Goal: Task Accomplishment & Management: Manage account settings

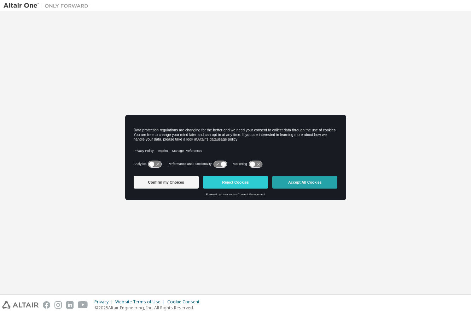
click at [313, 183] on button "Accept All Cookies" at bounding box center [304, 182] width 65 height 13
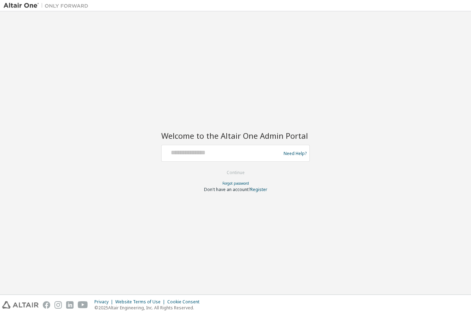
click at [233, 159] on div at bounding box center [222, 153] width 116 height 13
click at [199, 153] on input "text" at bounding box center [222, 152] width 116 height 10
type input "**********"
click at [241, 170] on button "Continue" at bounding box center [235, 173] width 33 height 11
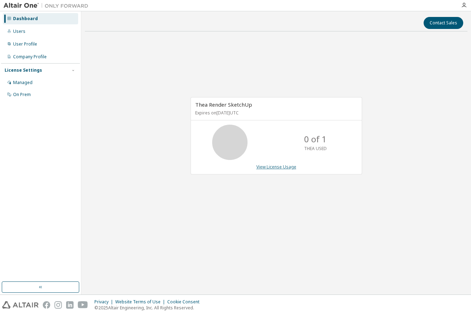
click at [279, 166] on link "View License Usage" at bounding box center [276, 167] width 40 height 6
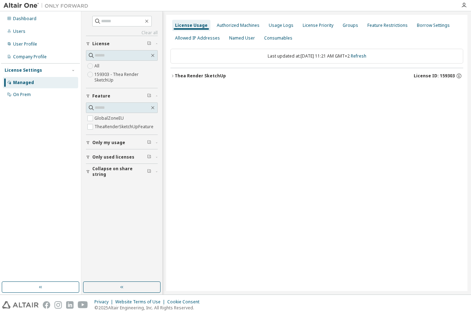
click at [213, 75] on div "Thea Render SketchUp" at bounding box center [200, 76] width 51 height 6
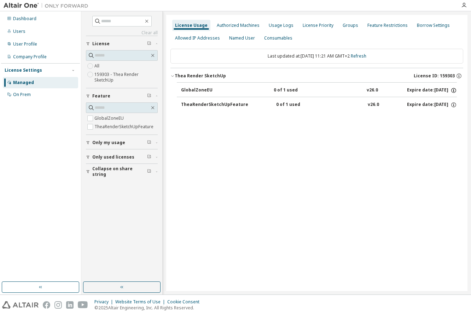
click at [453, 92] on icon "button" at bounding box center [453, 90] width 5 height 5
click at [452, 91] on icon "button" at bounding box center [453, 90] width 5 height 5
click at [452, 103] on icon "button" at bounding box center [453, 105] width 5 height 5
click at [177, 101] on div "TheaRenderSketchUpFeature 0 of 1 used v26.0 Expire date: 2026-10-09" at bounding box center [317, 104] width 280 height 14
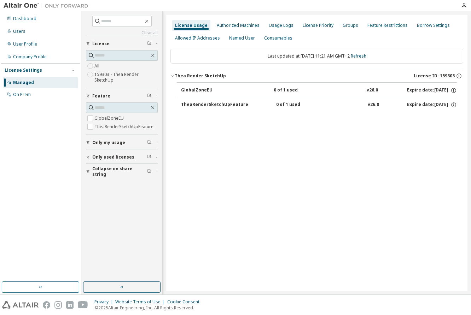
click at [175, 86] on div "GlobalZoneEU 0 of 1 used v26.0 Expire date: 2026-10-09 TheaRenderSketchUpFeatur…" at bounding box center [316, 98] width 293 height 32
click at [221, 107] on button "TheaRenderSketchUpFeature 0 of 1 used v26.0 Expire date: 2026-10-09" at bounding box center [319, 105] width 276 height 16
click at [219, 103] on div "TheaRenderSketchUpFeature" at bounding box center [214, 105] width 67 height 6
click at [174, 101] on div "GlobalZoneEU 0 of 1 used v26.0 Expire date: 2026-10-09 TheaRenderSketchUpFeatur…" at bounding box center [316, 98] width 293 height 32
click at [235, 24] on div "Authorized Machines" at bounding box center [238, 26] width 43 height 6
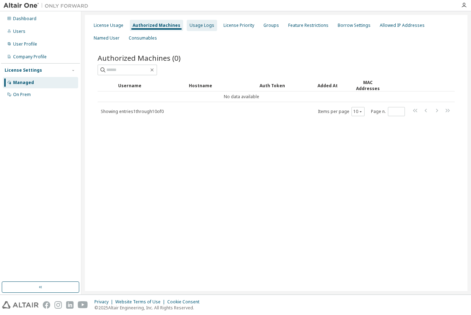
click at [201, 23] on div "Usage Logs" at bounding box center [202, 26] width 25 height 6
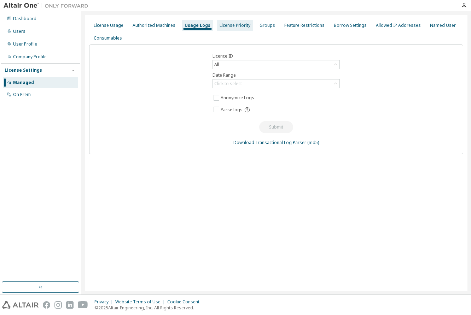
click at [231, 24] on div "License Priority" at bounding box center [235, 26] width 31 height 6
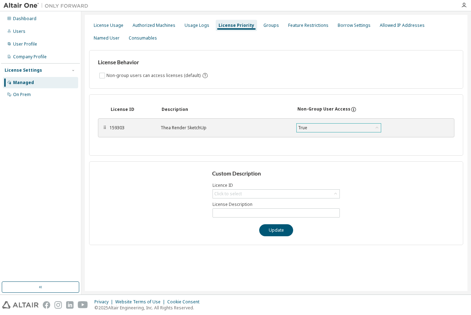
click at [352, 125] on div "True" at bounding box center [339, 128] width 84 height 8
click at [346, 127] on div "True" at bounding box center [339, 128] width 84 height 8
click at [272, 192] on div "Click to select" at bounding box center [276, 194] width 127 height 8
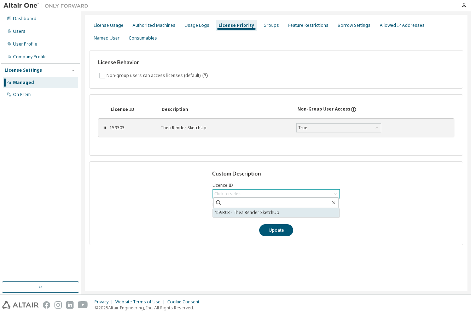
click at [272, 212] on li "159303 - Thea Render SketchUp" at bounding box center [276, 212] width 126 height 9
type input "**********"
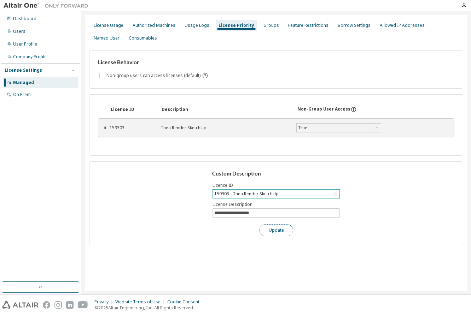
click at [276, 231] on button "Update" at bounding box center [276, 231] width 34 height 12
click at [268, 25] on div "Groups" at bounding box center [271, 26] width 16 height 6
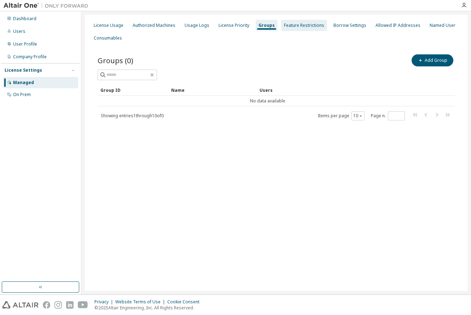
click at [294, 26] on div "Feature Restrictions" at bounding box center [304, 26] width 40 height 6
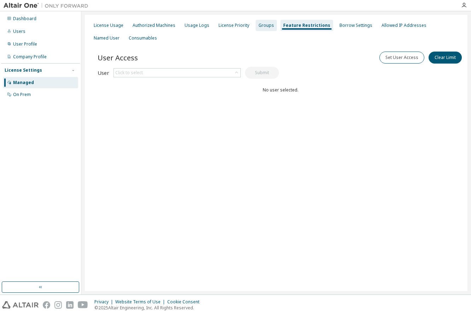
click at [266, 27] on div "Groups" at bounding box center [266, 26] width 16 height 6
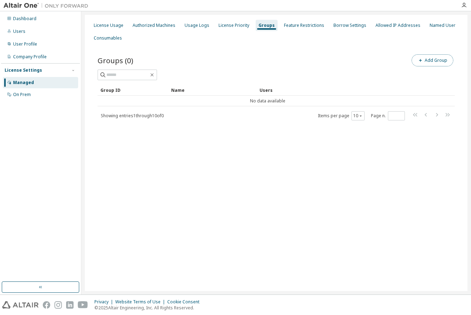
click at [430, 57] on button "Add Group" at bounding box center [433, 60] width 42 height 12
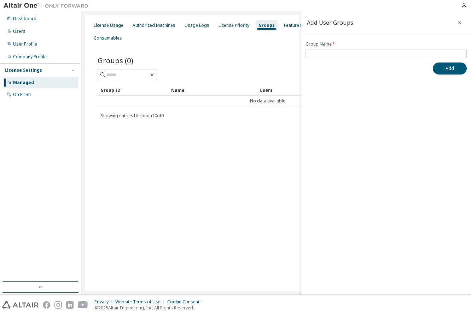
click at [460, 22] on icon "button" at bounding box center [459, 23] width 5 height 6
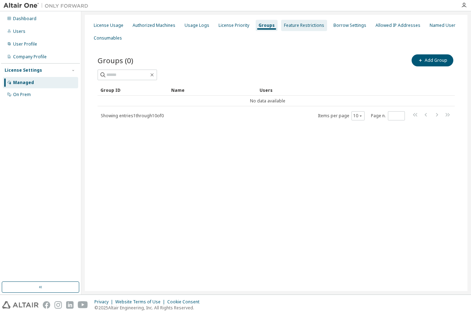
click at [289, 29] on div "Feature Restrictions" at bounding box center [304, 25] width 46 height 11
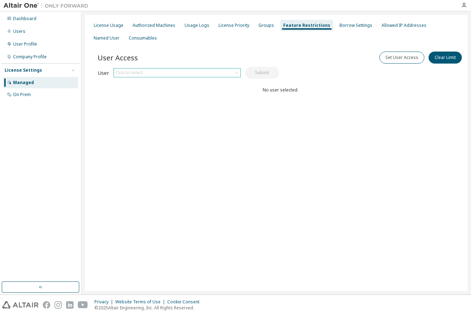
click at [156, 74] on div "Click to select" at bounding box center [177, 73] width 127 height 8
click at [156, 92] on li "vansovej@gmail.com" at bounding box center [177, 92] width 126 height 9
click at [257, 72] on button "Submit" at bounding box center [262, 73] width 34 height 12
click at [391, 62] on button "Set User Access" at bounding box center [401, 58] width 45 height 12
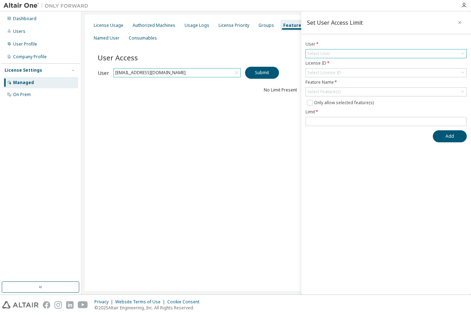
click at [351, 53] on div "Select User" at bounding box center [386, 53] width 161 height 8
click at [349, 73] on li "vansovej@gmail.com" at bounding box center [385, 73] width 159 height 9
click at [349, 71] on div "Select License ID" at bounding box center [386, 73] width 161 height 8
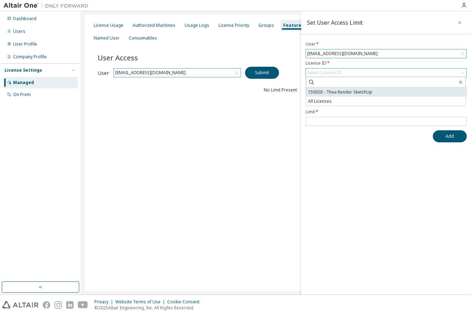
click at [343, 94] on li "159303 - Thea Render SketchUp" at bounding box center [385, 92] width 159 height 9
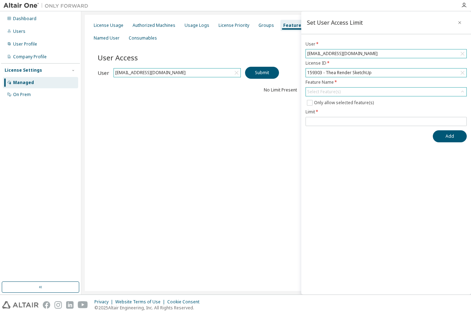
click at [344, 91] on div "Select Feature(s)" at bounding box center [386, 92] width 161 height 8
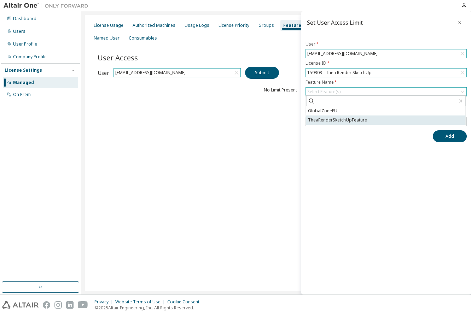
click at [344, 118] on li "TheaRenderSketchUpFeature" at bounding box center [385, 120] width 159 height 9
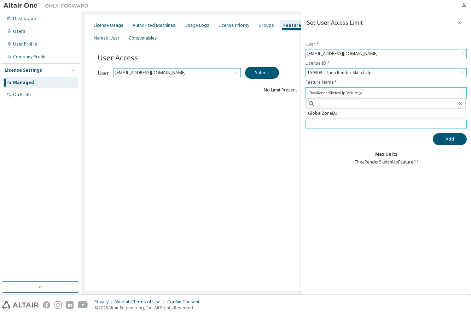
click at [353, 122] on input "number" at bounding box center [386, 125] width 158 height 6
click at [325, 122] on input "number" at bounding box center [386, 125] width 158 height 6
click at [461, 23] on icon "button" at bounding box center [459, 23] width 5 height 6
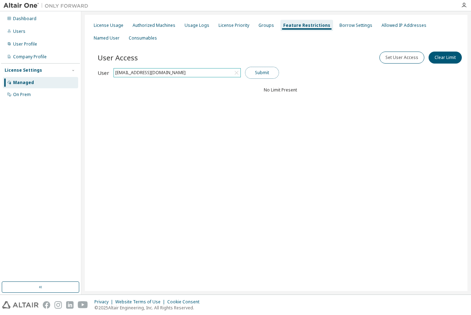
click at [272, 74] on button "Submit" at bounding box center [262, 73] width 34 height 12
click at [267, 74] on button "Submit" at bounding box center [262, 73] width 34 height 12
click at [350, 29] on div "Borrow Settings" at bounding box center [356, 25] width 39 height 11
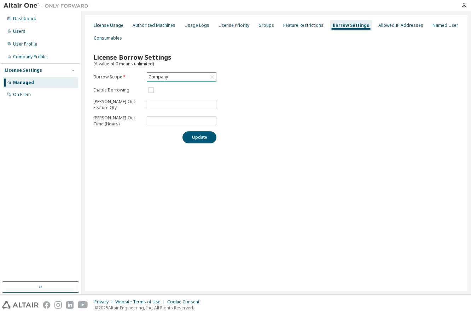
click at [202, 77] on div "Company" at bounding box center [181, 77] width 69 height 8
click at [196, 106] on li "159303 - Thea Render SketchUp" at bounding box center [181, 108] width 68 height 15
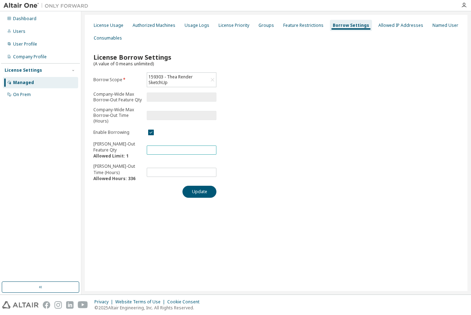
click at [153, 151] on input "*" at bounding box center [181, 150] width 66 height 6
click at [211, 149] on input "*" at bounding box center [181, 150] width 66 height 6
type input "*"
click at [211, 149] on input "*" at bounding box center [181, 150] width 66 height 6
click at [200, 189] on button "Update" at bounding box center [199, 192] width 34 height 12
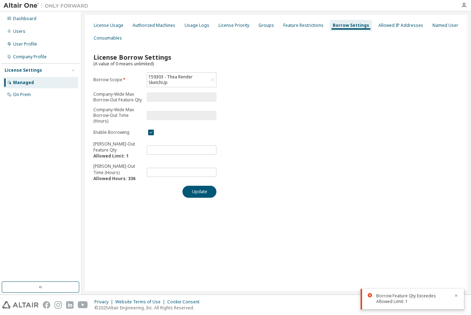
click at [402, 35] on div "License Usage Authorized Machines Usage Logs License Priority Groups Feature Re…" at bounding box center [276, 31] width 374 height 25
click at [402, 30] on div "Allowed IP Addresses" at bounding box center [400, 25] width 51 height 11
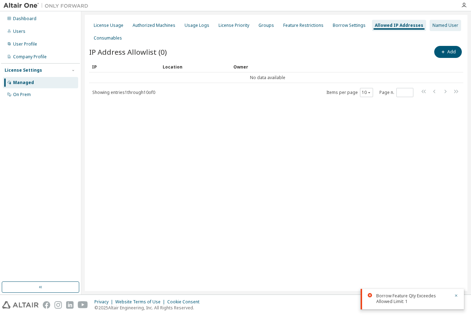
click at [430, 27] on div "Named User" at bounding box center [445, 25] width 31 height 11
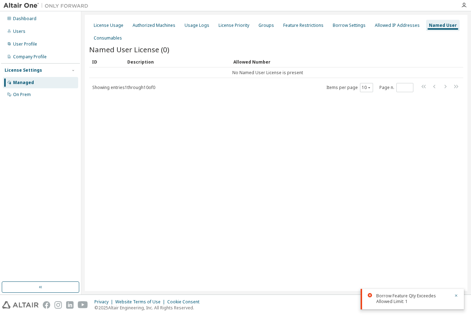
click at [155, 85] on span "Showing entries 1 through 10 of 0" at bounding box center [123, 88] width 63 height 6
click at [452, 73] on tr "No Named User License is present" at bounding box center [276, 73] width 374 height 11
click at [450, 75] on tr "No Named User License is present" at bounding box center [276, 73] width 374 height 11
click at [451, 72] on tr "No Named User License is present" at bounding box center [276, 73] width 374 height 11
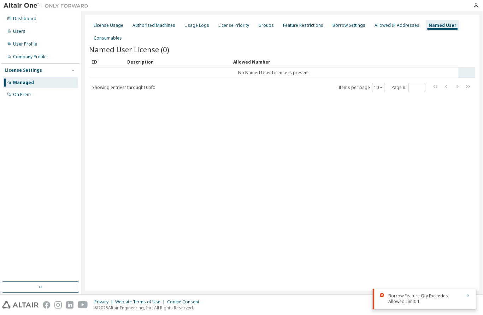
click at [298, 76] on td "No Named User License is present" at bounding box center [273, 73] width 369 height 11
click at [98, 36] on div "Consumables" at bounding box center [108, 38] width 28 height 6
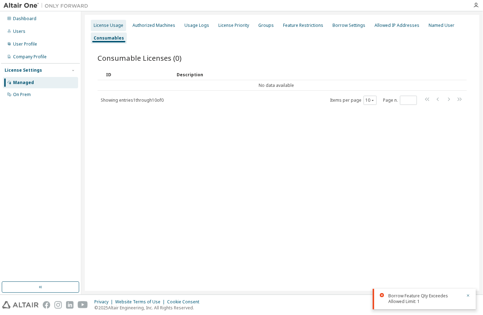
click at [109, 24] on div "License Usage" at bounding box center [109, 26] width 30 height 6
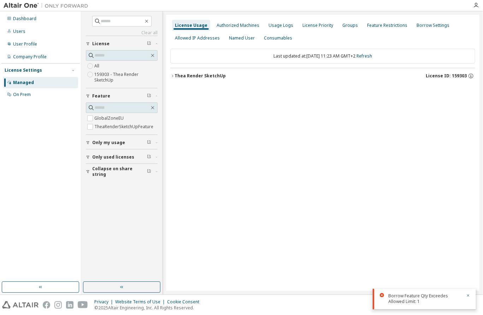
click at [100, 73] on label "159303 - Thea Render SketchUp" at bounding box center [125, 77] width 63 height 14
click at [199, 74] on div "Thea Render SketchUp" at bounding box center [200, 76] width 51 height 6
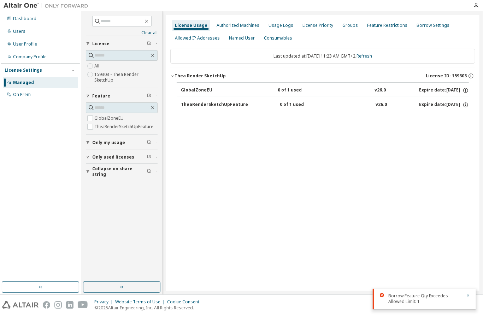
click at [202, 106] on div "TheaRenderSketchUpFeature" at bounding box center [214, 105] width 67 height 6
click at [202, 89] on div "GlobalZoneEU" at bounding box center [213, 90] width 64 height 6
click at [470, 75] on icon "button" at bounding box center [471, 76] width 6 height 6
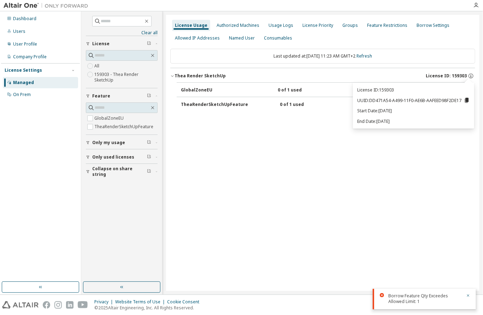
click at [468, 101] on icon at bounding box center [467, 100] width 4 height 5
click at [456, 117] on div "UUID copied to clipboard" at bounding box center [442, 113] width 57 height 11
click at [231, 23] on div "Authorized Machines" at bounding box center [238, 26] width 43 height 6
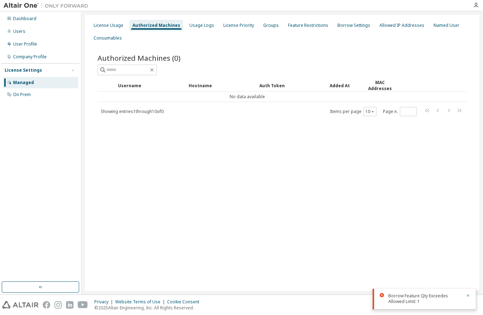
click at [154, 111] on span "Showing entries 1 through 10 of 0" at bounding box center [132, 112] width 63 height 6
click at [407, 94] on tr "No data available" at bounding box center [282, 97] width 369 height 11
click at [254, 98] on td "No data available" at bounding box center [248, 97] width 300 height 11
click at [270, 87] on div "Auth Token" at bounding box center [292, 85] width 65 height 11
click at [283, 86] on div "Auth Token" at bounding box center [292, 85] width 65 height 11
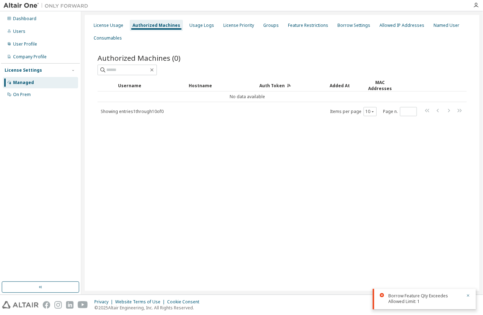
click at [198, 87] on div "Hostname" at bounding box center [221, 85] width 65 height 11
click at [127, 84] on div "Username" at bounding box center [150, 85] width 65 height 11
click at [284, 82] on div "Auth Token" at bounding box center [292, 85] width 65 height 11
click at [371, 85] on div "MAC Addresses" at bounding box center [380, 86] width 30 height 12
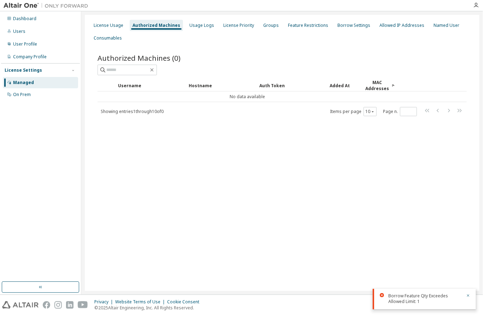
click at [371, 85] on div "MAC Addresses" at bounding box center [380, 86] width 30 height 12
click at [295, 27] on div "Feature Restrictions" at bounding box center [308, 26] width 40 height 6
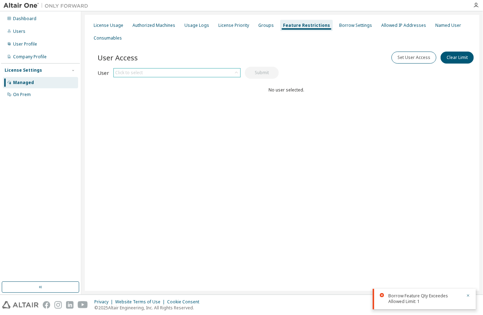
click at [216, 74] on div "Click to select" at bounding box center [177, 73] width 127 height 8
click at [206, 91] on li "vansovej@gmail.com" at bounding box center [177, 92] width 126 height 9
click at [264, 71] on button "Submit" at bounding box center [262, 73] width 34 height 12
click at [27, 97] on div "On Prem" at bounding box center [22, 95] width 18 height 6
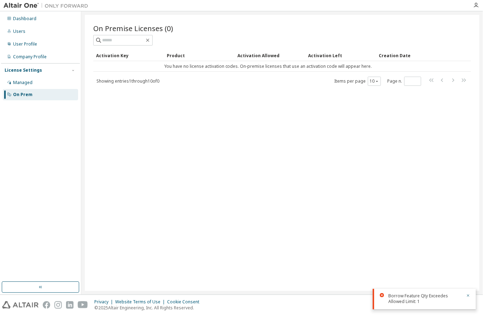
drag, startPoint x: 53, startPoint y: 95, endPoint x: 45, endPoint y: 94, distance: 8.8
click at [45, 94] on div "On Prem" at bounding box center [40, 94] width 75 height 11
click at [4, 94] on div "On Prem" at bounding box center [40, 94] width 75 height 11
click at [7, 94] on icon at bounding box center [9, 94] width 4 height 4
click at [13, 94] on div "On Prem" at bounding box center [22, 95] width 19 height 6
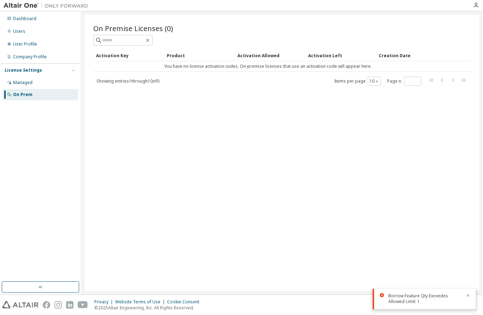
click at [24, 94] on div "On Prem" at bounding box center [22, 95] width 19 height 6
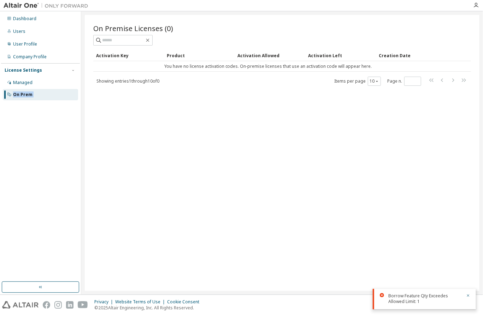
click at [30, 95] on div "On Prem" at bounding box center [22, 95] width 19 height 6
click at [41, 96] on div "On Prem" at bounding box center [40, 94] width 75 height 11
click at [39, 83] on div "Managed" at bounding box center [40, 82] width 75 height 11
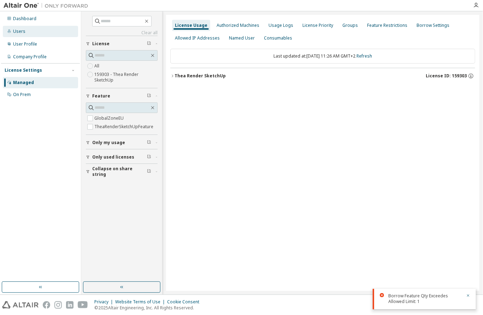
click at [38, 33] on div "Users" at bounding box center [40, 31] width 75 height 11
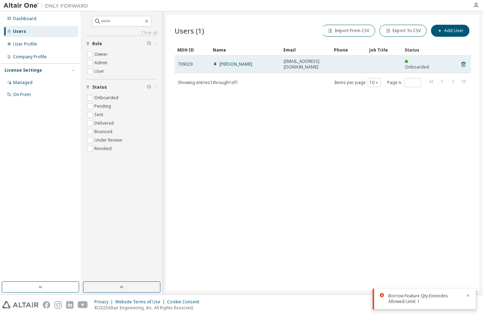
click at [284, 61] on span "vansovej@gmail.com" at bounding box center [306, 64] width 44 height 11
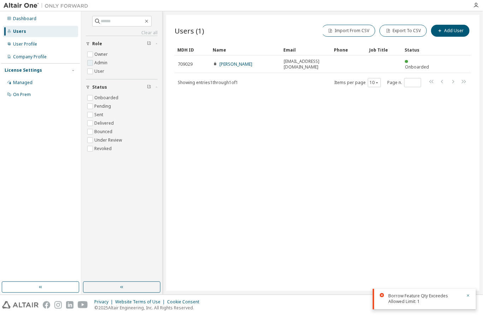
click at [101, 63] on label "Admin" at bounding box center [101, 63] width 14 height 8
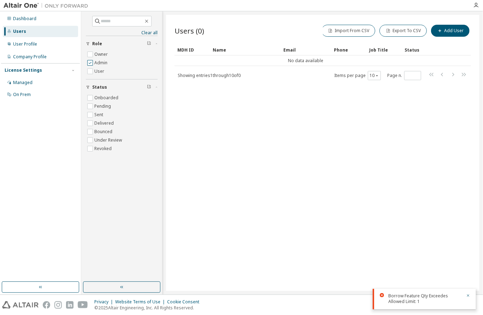
click at [101, 63] on label "Admin" at bounding box center [101, 63] width 14 height 8
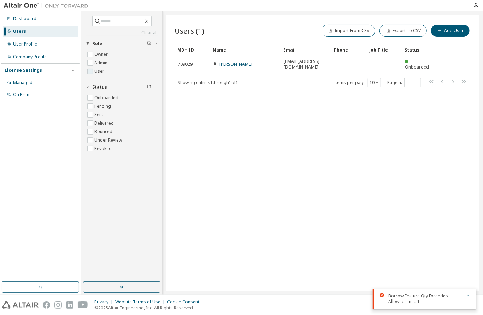
click at [100, 70] on label "User" at bounding box center [99, 71] width 11 height 8
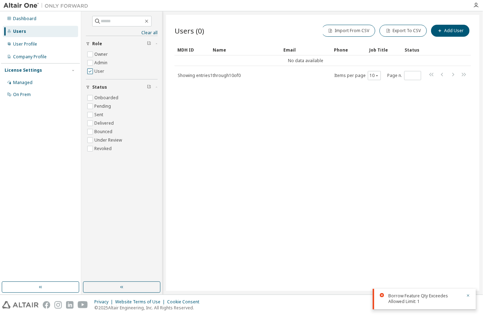
click at [100, 70] on label "User" at bounding box center [99, 71] width 11 height 8
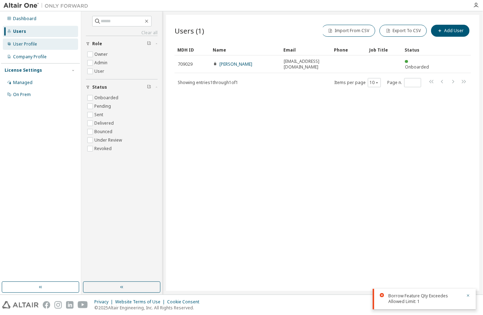
click at [35, 42] on div "User Profile" at bounding box center [25, 44] width 24 height 6
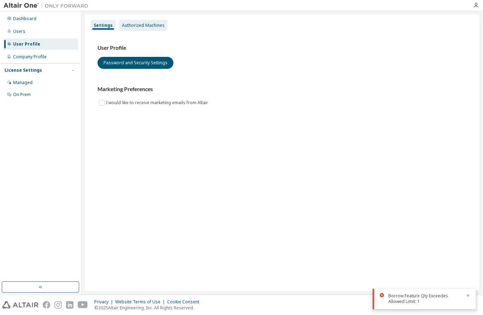
click at [142, 27] on div "Authorized Machines" at bounding box center [143, 26] width 43 height 6
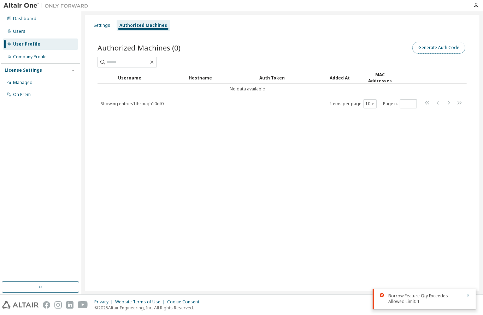
click at [429, 51] on button "Generate Auth Code" at bounding box center [439, 48] width 53 height 12
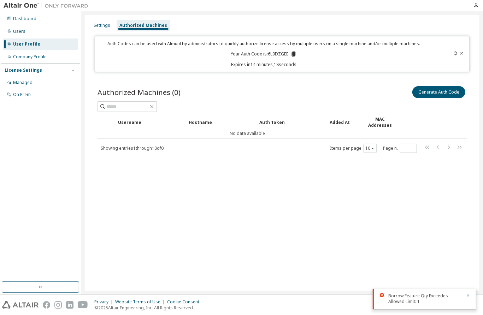
click at [444, 299] on div "Borrow Feature Qty Exceedes Allowed Limit: 1" at bounding box center [426, 298] width 74 height 11
click at [398, 301] on div "Borrow Feature Qty Exceedes Allowed Limit: 1" at bounding box center [426, 298] width 74 height 11
click at [383, 296] on icon at bounding box center [382, 295] width 4 height 4
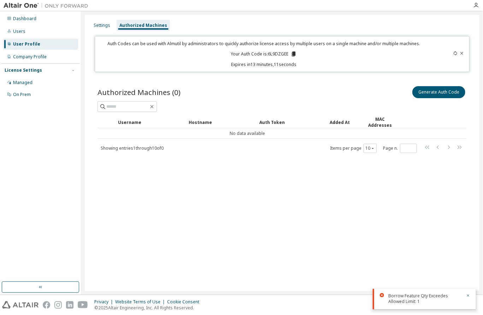
click at [464, 53] on icon at bounding box center [462, 53] width 4 height 4
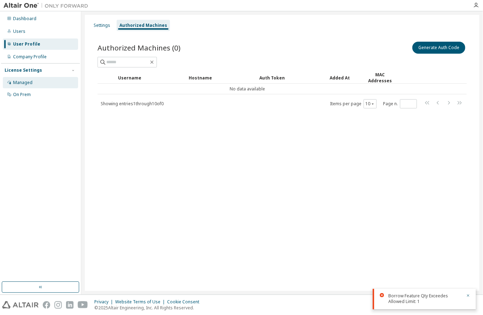
click at [27, 85] on div "Managed" at bounding box center [22, 83] width 19 height 6
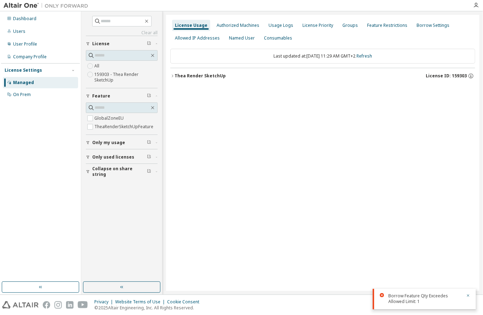
click at [106, 78] on label "159303 - Thea Render SketchUp" at bounding box center [125, 77] width 63 height 14
click at [471, 76] on icon "button" at bounding box center [471, 76] width 6 height 6
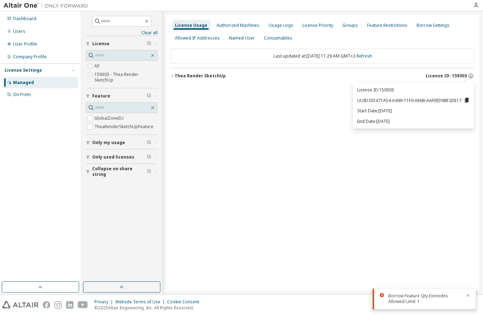
click at [401, 100] on p "UUID: DD471A54-A499-11F0-AE6B-AAFEED98F2DE17" at bounding box center [413, 100] width 113 height 6
click at [335, 109] on div "License Usage Authorized Machines Usage Logs License Priority Groups Feature Re…" at bounding box center [323, 153] width 314 height 276
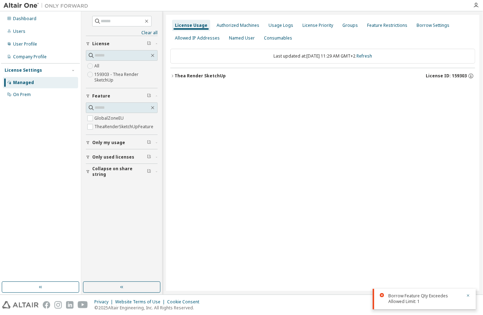
click at [210, 5] on div at bounding box center [280, 5] width 377 height 11
click at [471, 77] on icon "button" at bounding box center [471, 76] width 6 height 6
click at [206, 74] on div "Thea Render SketchUp" at bounding box center [200, 76] width 51 height 6
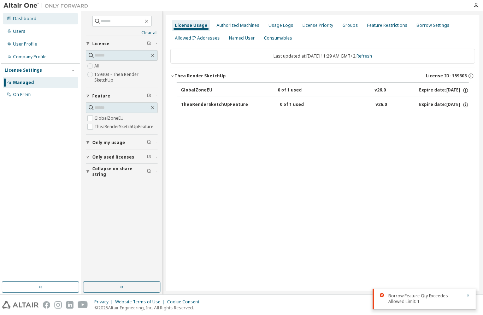
click at [30, 22] on div "Dashboard" at bounding box center [40, 18] width 75 height 11
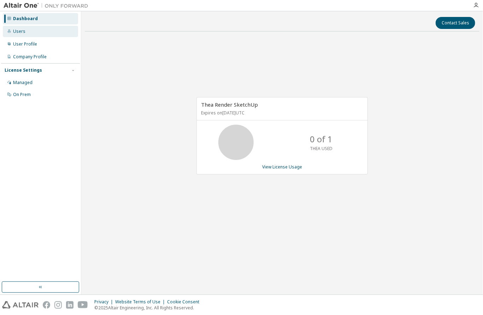
click at [22, 30] on div "Users" at bounding box center [19, 32] width 12 height 6
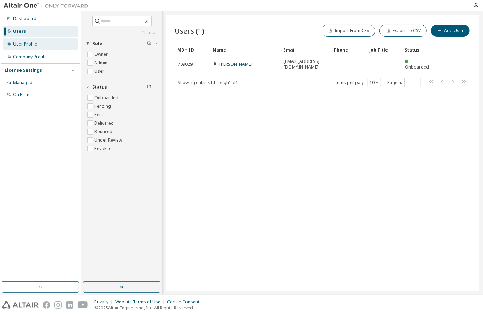
click at [35, 43] on div "User Profile" at bounding box center [25, 44] width 24 height 6
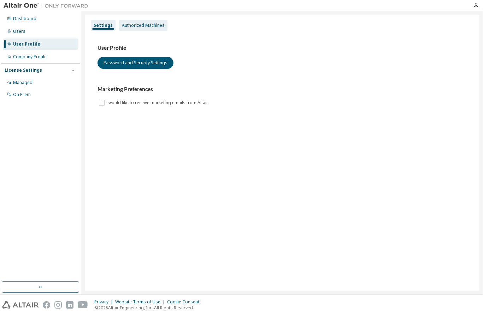
click at [150, 25] on div "Authorized Machines" at bounding box center [143, 26] width 43 height 6
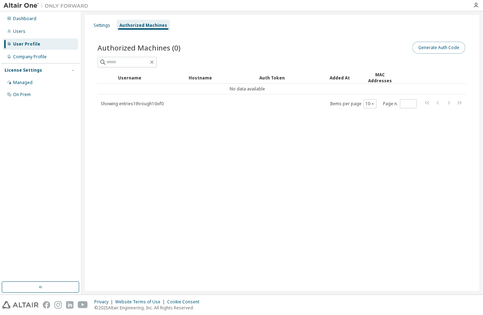
click at [448, 47] on button "Generate Auth Code" at bounding box center [439, 48] width 53 height 12
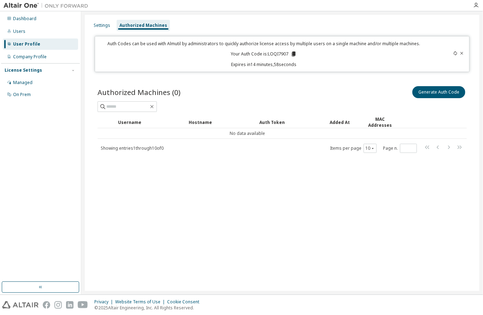
click at [294, 53] on icon at bounding box center [294, 54] width 4 height 5
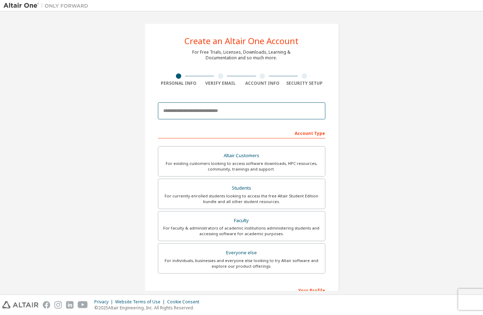
click at [229, 111] on input "email" at bounding box center [242, 111] width 168 height 17
type input "**********"
type input "********"
type input "**********"
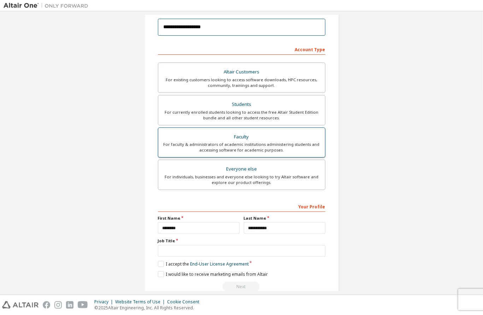
scroll to position [118, 0]
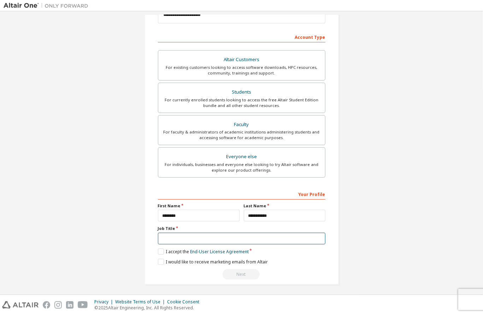
click at [210, 234] on input "text" at bounding box center [242, 239] width 168 height 12
type input "********"
click at [163, 250] on label "I accept the End-User License Agreement" at bounding box center [203, 252] width 91 height 6
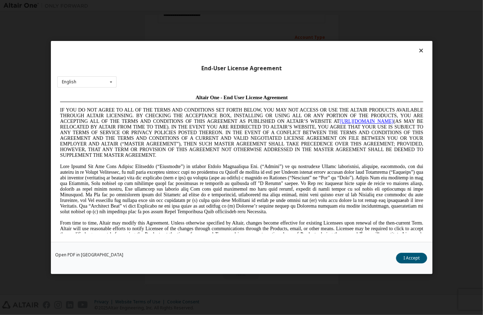
scroll to position [0, 0]
click at [412, 259] on button "I Accept" at bounding box center [411, 258] width 31 height 11
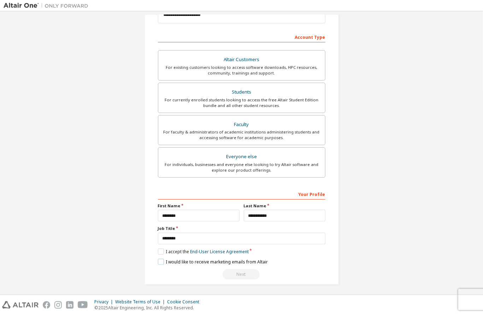
click at [159, 260] on label "I would like to receive marketing emails from Altair" at bounding box center [213, 262] width 110 height 6
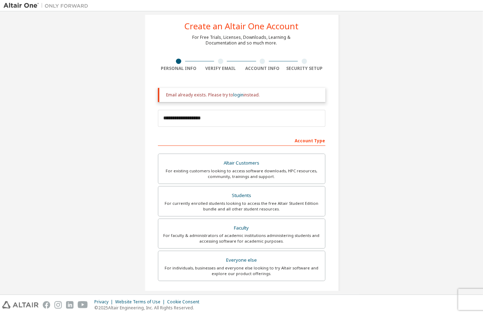
scroll to position [12, 0]
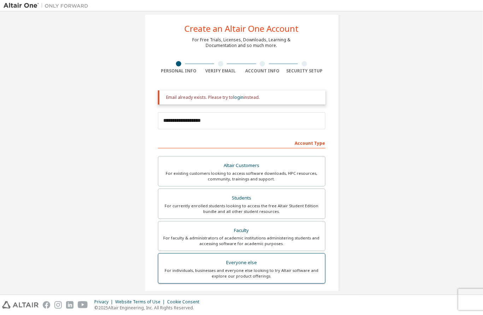
click at [273, 260] on div "Everyone else" at bounding box center [242, 263] width 158 height 10
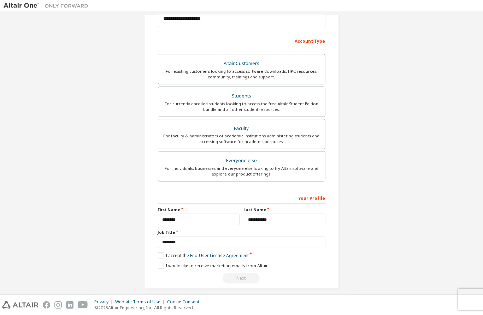
scroll to position [118, 0]
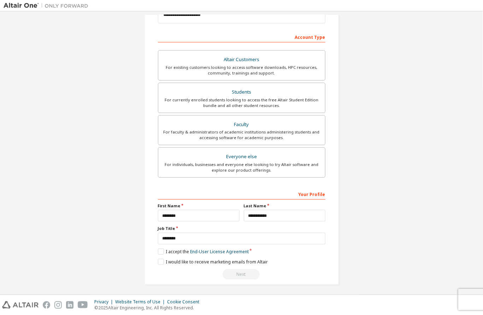
click at [248, 276] on div "Next" at bounding box center [242, 274] width 168 height 11
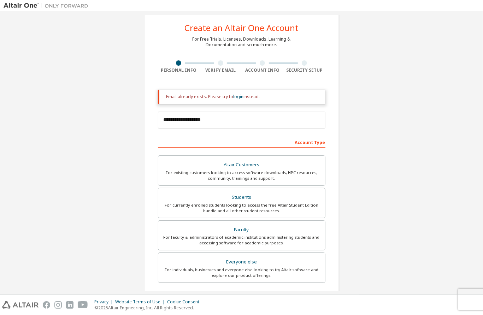
scroll to position [12, 0]
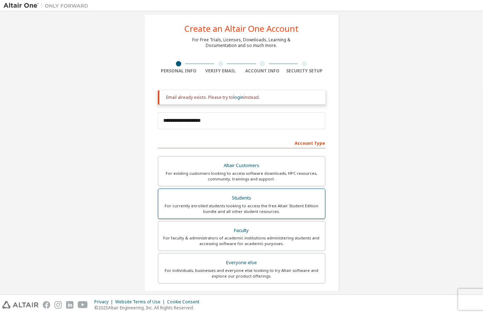
click at [293, 210] on div "For currently enrolled students looking to access the free Altair Student Editi…" at bounding box center [242, 208] width 158 height 11
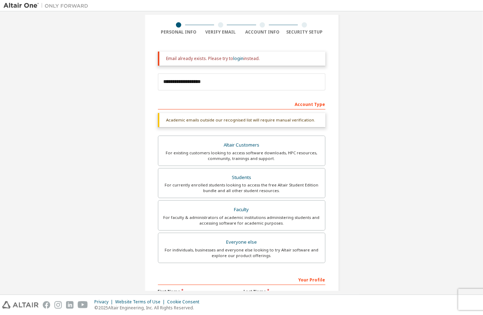
scroll to position [30, 0]
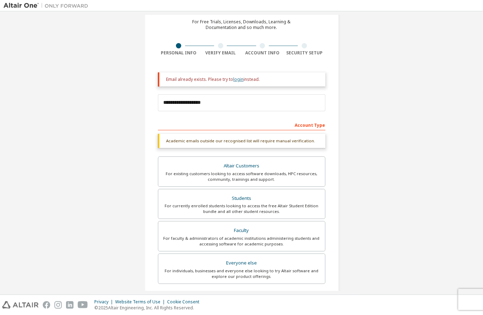
click at [237, 78] on link "login" at bounding box center [239, 79] width 10 height 6
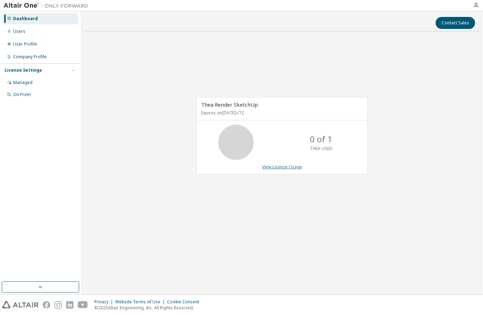
click at [273, 164] on link "View License Usage" at bounding box center [282, 167] width 40 height 6
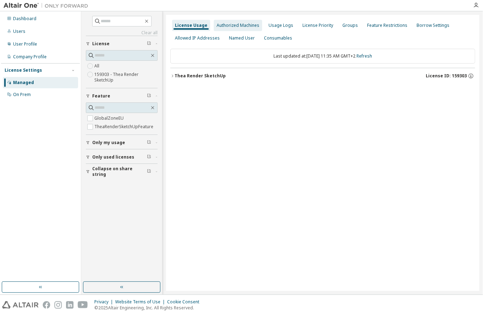
click at [242, 24] on div "Authorized Machines" at bounding box center [238, 26] width 43 height 6
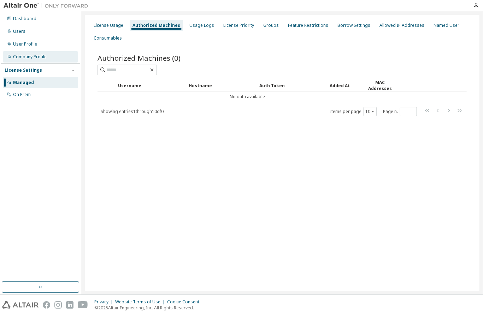
click at [33, 55] on div "Company Profile" at bounding box center [30, 57] width 34 height 6
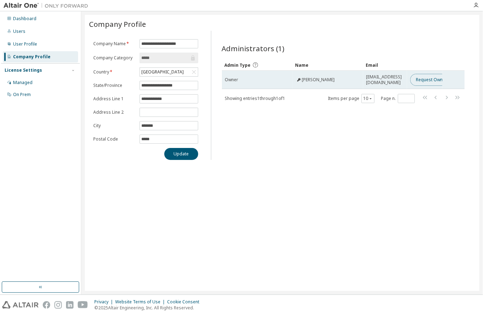
click at [428, 80] on button "Request Owner Change" at bounding box center [440, 80] width 60 height 12
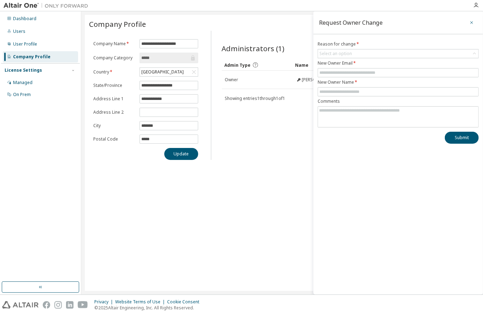
click at [472, 21] on icon "button" at bounding box center [472, 23] width 5 height 6
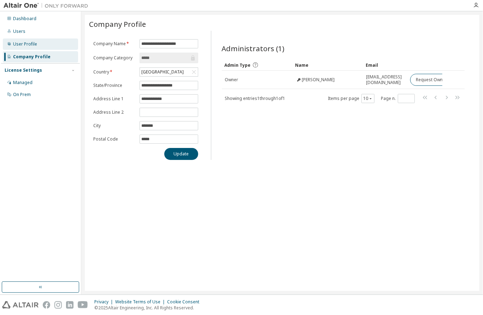
click at [39, 47] on div "User Profile" at bounding box center [40, 44] width 75 height 11
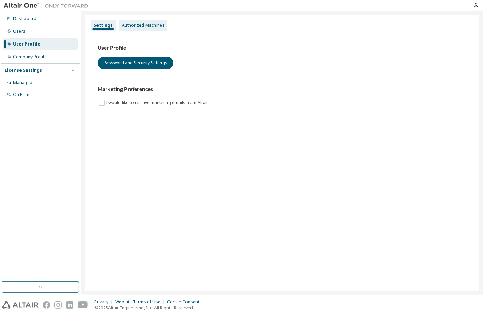
click at [139, 23] on div "Authorized Machines" at bounding box center [143, 26] width 43 height 6
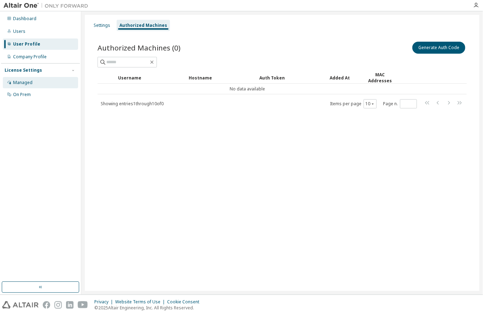
click at [35, 78] on div "Managed" at bounding box center [40, 82] width 75 height 11
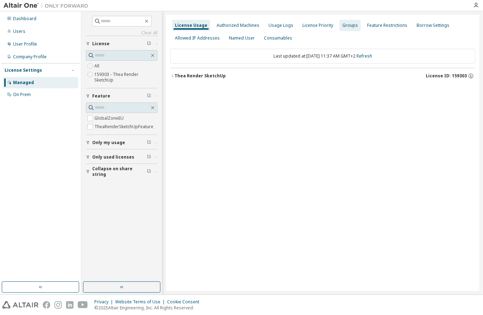
click at [348, 25] on div "Groups" at bounding box center [351, 26] width 16 height 6
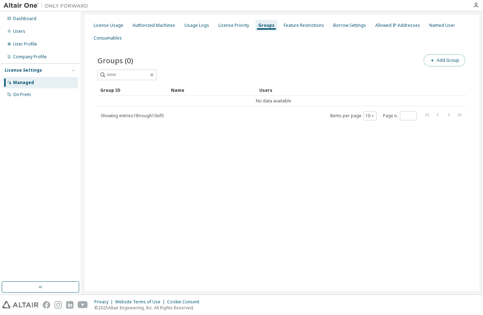
click at [440, 58] on button "Add Group" at bounding box center [445, 60] width 42 height 12
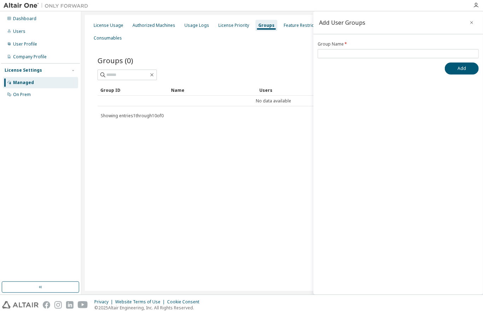
click at [342, 60] on div "Group Name * Add" at bounding box center [399, 57] width 170 height 33
click at [342, 54] on input "text" at bounding box center [399, 54] width 158 height 6
type input "**"
click at [279, 140] on div "License Usage Authorized Machines Usage Logs License Priority Groups Feature Re…" at bounding box center [282, 153] width 395 height 276
click at [472, 69] on button "Add" at bounding box center [462, 69] width 34 height 12
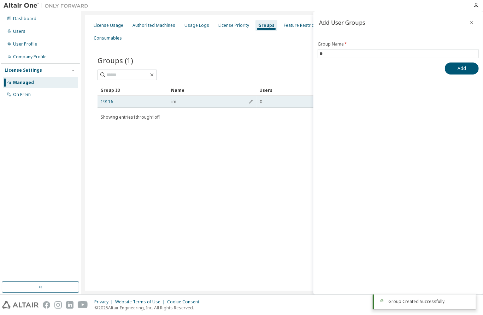
click at [126, 97] on td "19116" at bounding box center [133, 102] width 71 height 12
click at [127, 103] on div "19116" at bounding box center [133, 102] width 64 height 6
click at [264, 103] on div "0" at bounding box center [353, 102] width 187 height 6
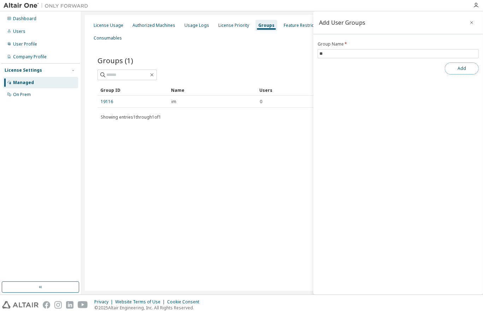
click at [460, 63] on button "Add" at bounding box center [462, 69] width 34 height 12
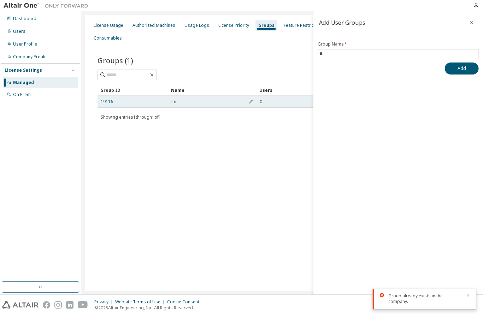
click at [146, 105] on td "19116" at bounding box center [133, 102] width 71 height 12
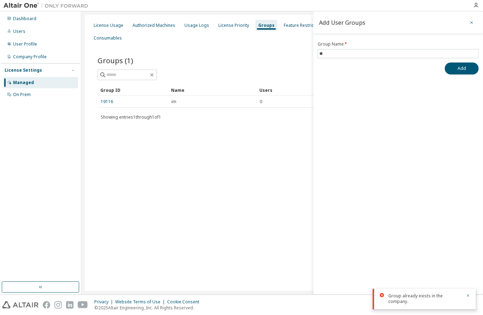
click at [471, 23] on icon "button" at bounding box center [472, 22] width 3 height 3
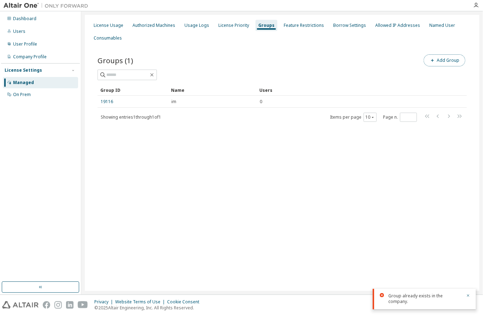
click at [457, 62] on button "Add Group" at bounding box center [445, 60] width 42 height 12
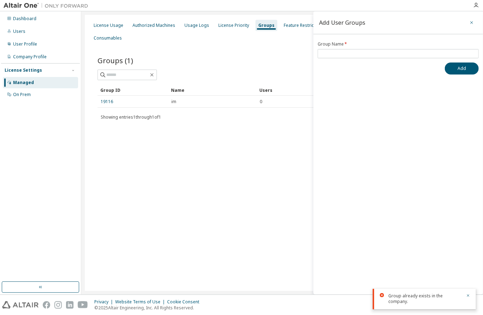
click at [472, 25] on icon "button" at bounding box center [472, 23] width 5 height 6
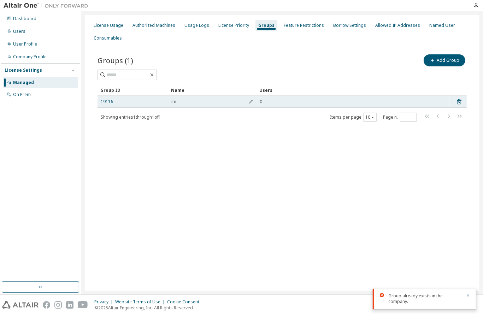
click at [282, 101] on div "0" at bounding box center [353, 102] width 187 height 6
click at [194, 101] on div "im" at bounding box center [212, 102] width 82 height 6
click at [172, 101] on span "im" at bounding box center [173, 102] width 5 height 6
click at [106, 102] on link "19116" at bounding box center [107, 102] width 12 height 6
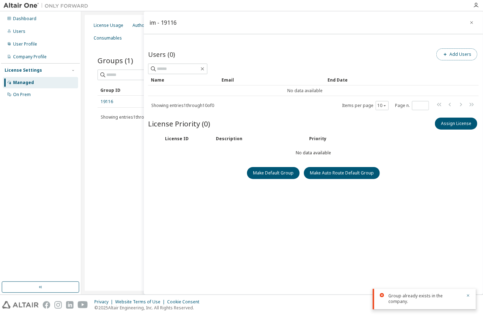
click at [461, 57] on button "Add Users" at bounding box center [457, 54] width 41 height 12
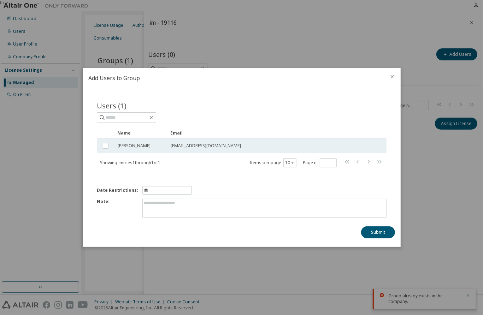
click at [132, 147] on span "Kristina Kolesnikova" at bounding box center [134, 146] width 33 height 6
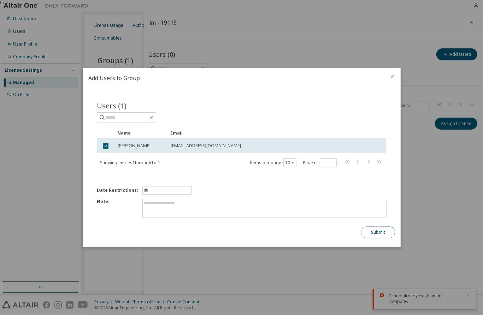
click at [375, 232] on button "Submit" at bounding box center [378, 233] width 34 height 12
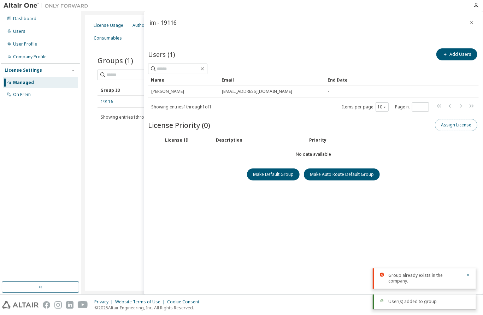
click at [455, 125] on button "Assign License" at bounding box center [456, 125] width 42 height 12
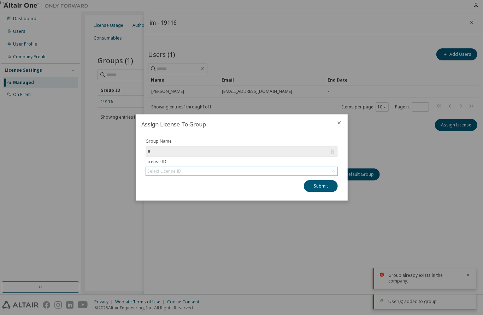
click at [252, 172] on div "Select License ID" at bounding box center [242, 171] width 192 height 8
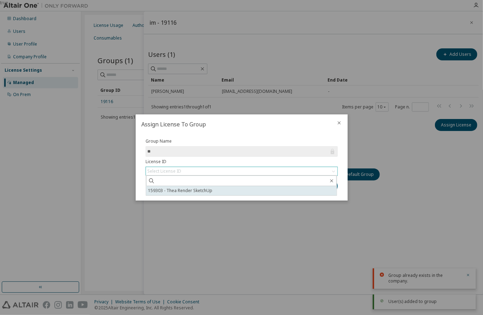
click at [234, 191] on li "159303 - Thea Render SketchUp" at bounding box center [241, 190] width 191 height 9
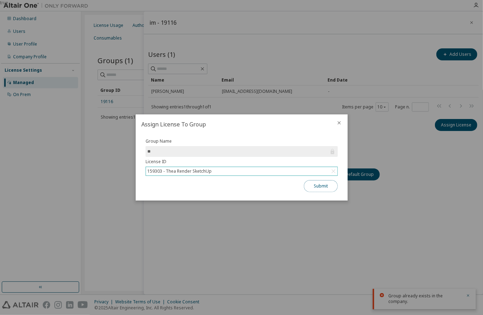
click at [317, 188] on button "Submit" at bounding box center [321, 186] width 34 height 12
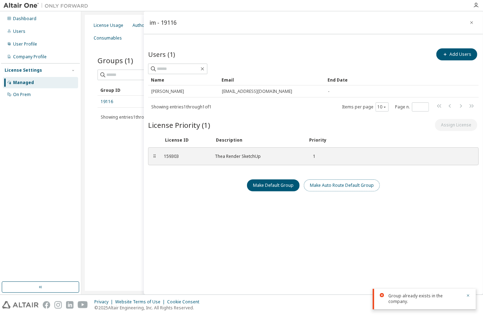
click at [340, 188] on button "Make Auto Route Default Group" at bounding box center [342, 186] width 76 height 12
click at [97, 158] on div "License Usage Authorized Machines Usage Logs License Priority Groups Feature Re…" at bounding box center [282, 153] width 395 height 276
click at [473, 22] on icon "button" at bounding box center [472, 23] width 5 height 6
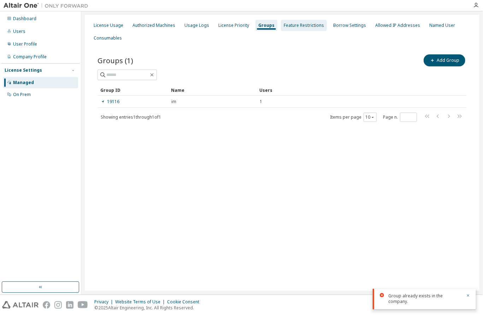
click at [298, 27] on div "Feature Restrictions" at bounding box center [304, 26] width 40 height 6
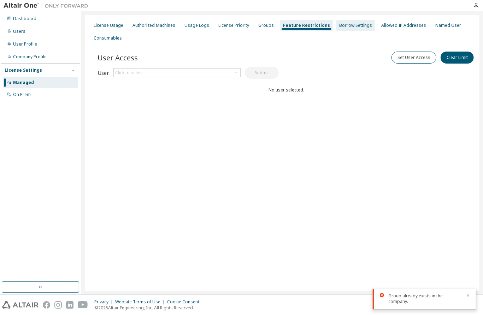
click at [356, 27] on div "Borrow Settings" at bounding box center [355, 26] width 33 height 6
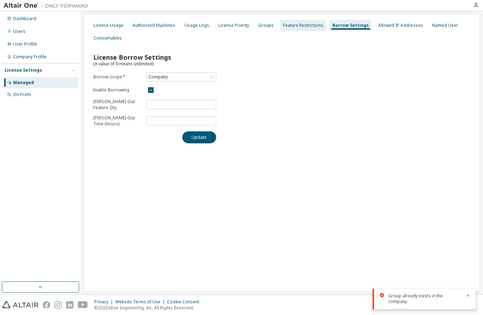
click at [313, 27] on div "Feature Restrictions" at bounding box center [303, 26] width 40 height 6
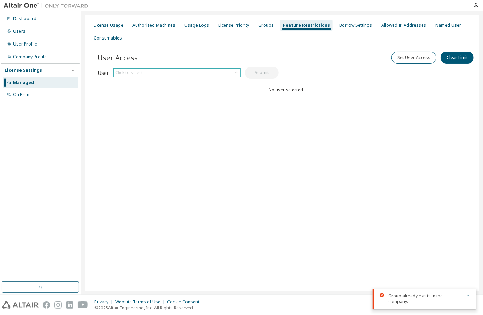
click at [215, 71] on div "Click to select" at bounding box center [177, 73] width 127 height 8
click at [205, 91] on li "vansovej@gmail.com" at bounding box center [177, 92] width 126 height 9
click at [268, 71] on button "Submit" at bounding box center [262, 73] width 34 height 12
click at [470, 56] on button "Clear Limit" at bounding box center [457, 58] width 33 height 12
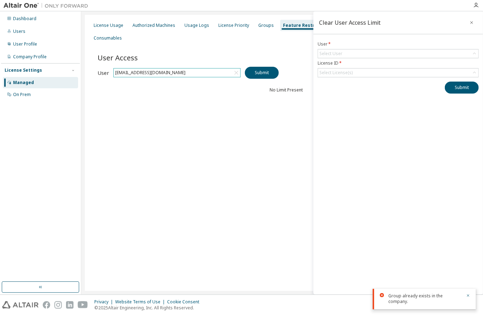
click at [386, 48] on form "User * Select User License ID * Select License(s)" at bounding box center [398, 59] width 161 height 36
click at [386, 54] on div "Select User" at bounding box center [398, 53] width 161 height 8
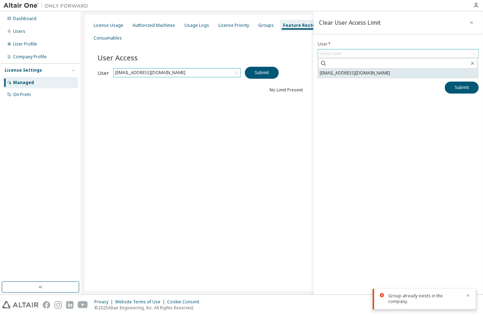
click at [380, 74] on li "vansovej@gmail.com" at bounding box center [398, 73] width 159 height 9
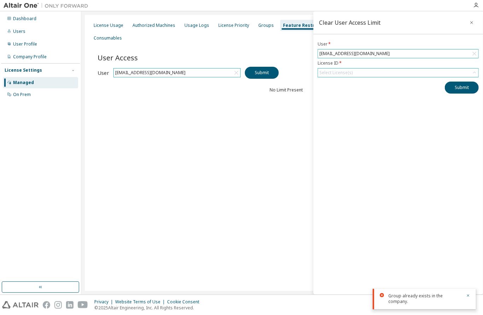
click at [382, 70] on div "Select License(s)" at bounding box center [398, 73] width 161 height 8
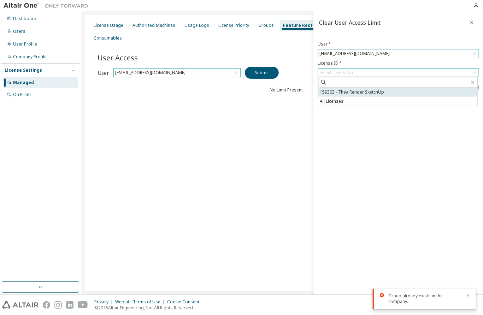
click at [375, 92] on li "159303 - Thea Render SketchUp" at bounding box center [398, 92] width 159 height 9
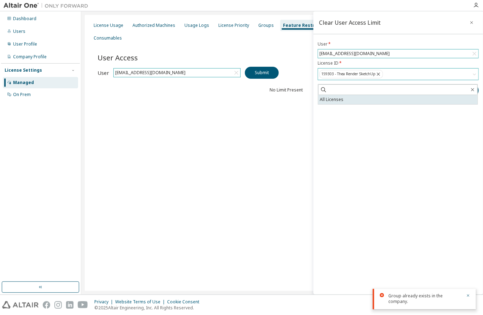
click at [402, 104] on li "All Licenses" at bounding box center [398, 99] width 159 height 9
click at [271, 107] on div "User Access Set User Access Clear Limit Clear Load Save Save As Field Operator …" at bounding box center [287, 87] width 378 height 85
click at [460, 97] on button "Submit" at bounding box center [462, 91] width 34 height 12
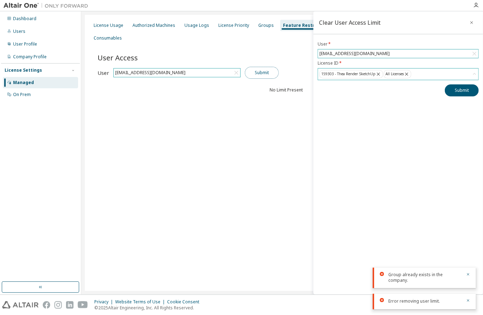
click at [267, 72] on button "Submit" at bounding box center [262, 73] width 34 height 12
click at [473, 19] on button "button" at bounding box center [471, 22] width 11 height 11
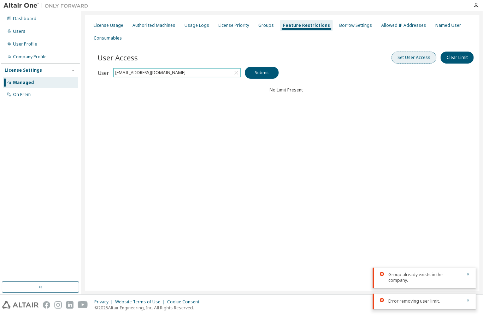
click at [414, 58] on button "Set User Access" at bounding box center [414, 58] width 45 height 12
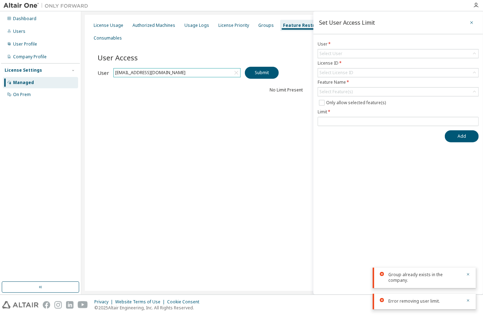
click at [472, 26] on button "button" at bounding box center [471, 22] width 11 height 11
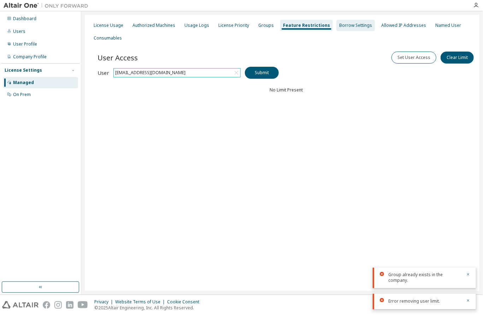
click at [342, 25] on div "Borrow Settings" at bounding box center [355, 26] width 33 height 6
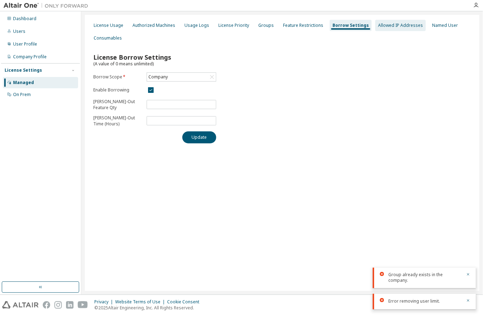
click at [378, 25] on div "Allowed IP Addresses" at bounding box center [400, 26] width 45 height 6
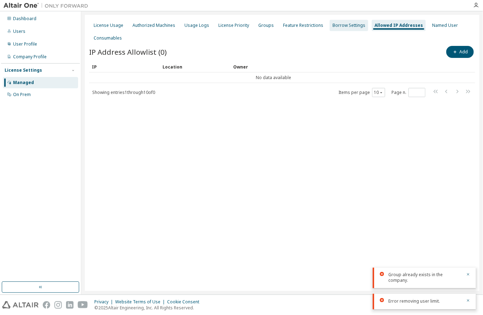
click at [341, 25] on div "Borrow Settings" at bounding box center [349, 26] width 33 height 6
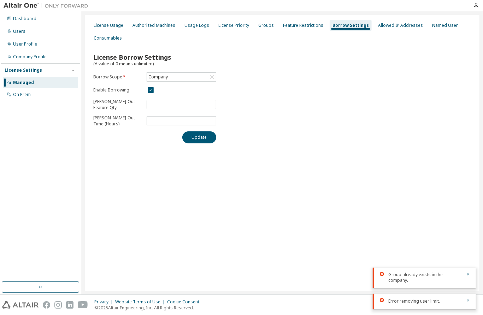
drag, startPoint x: 139, startPoint y: 88, endPoint x: 145, endPoint y: 88, distance: 5.7
click at [142, 89] on form "Borrow Scope * Company Enable Borrowing Max Borrow-Out Feature Qty * Max Borrow…" at bounding box center [154, 99] width 123 height 55
click at [196, 132] on button "Update" at bounding box center [199, 138] width 34 height 12
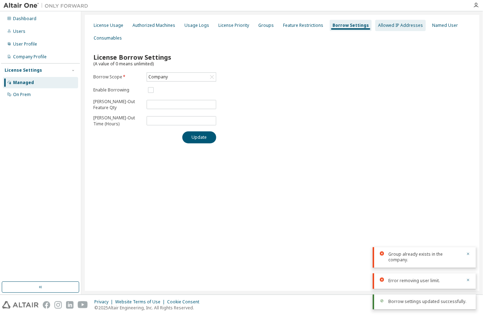
click at [378, 28] on div "Allowed IP Addresses" at bounding box center [400, 26] width 45 height 6
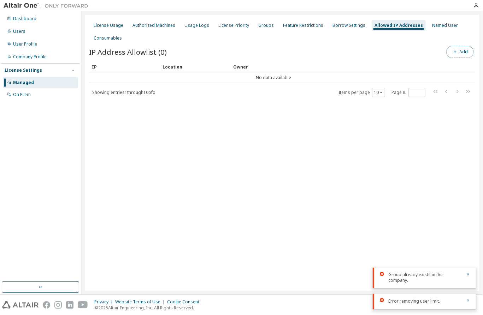
click at [457, 51] on icon "button" at bounding box center [455, 52] width 4 height 4
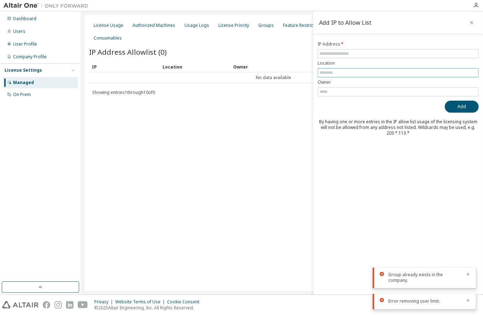
click at [371, 72] on input "text" at bounding box center [399, 73] width 158 height 6
type input "****"
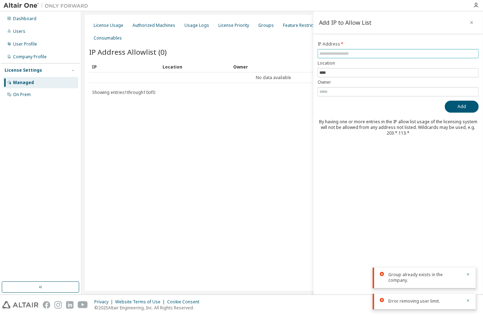
click at [363, 55] on input "text" at bounding box center [399, 54] width 158 height 6
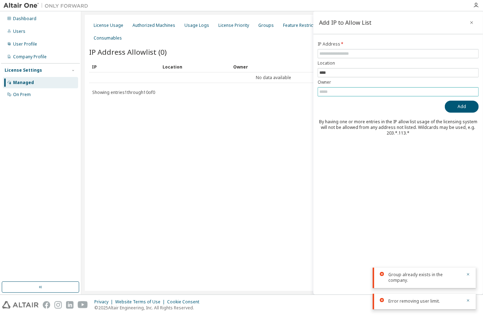
click at [340, 93] on input "text" at bounding box center [399, 92] width 158 height 6
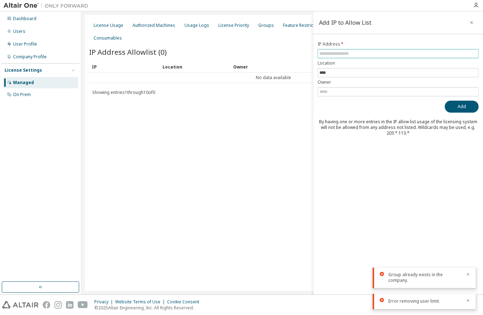
click at [340, 54] on input "text" at bounding box center [399, 54] width 158 height 6
click at [454, 154] on div "Add IP to Allow List IP Address * Location **** Owner Add By having one or more…" at bounding box center [399, 153] width 170 height 284
click at [363, 51] on input "text" at bounding box center [399, 54] width 158 height 6
paste input "**********"
click at [467, 106] on button "Add" at bounding box center [462, 107] width 34 height 12
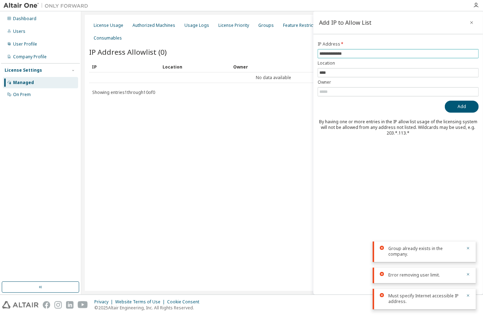
click at [351, 52] on input "**********" at bounding box center [399, 54] width 158 height 6
click at [462, 140] on div "**********" at bounding box center [399, 153] width 170 height 284
click at [355, 48] on form "**********" at bounding box center [398, 68] width 161 height 55
drag, startPoint x: 355, startPoint y: 48, endPoint x: 351, endPoint y: 49, distance: 3.6
click at [351, 48] on form "**********" at bounding box center [398, 68] width 161 height 55
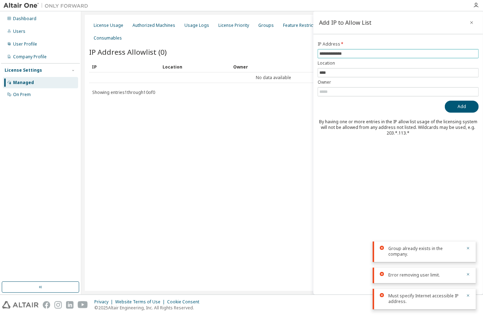
drag, startPoint x: 355, startPoint y: 55, endPoint x: 293, endPoint y: 55, distance: 61.2
click at [293, 55] on main "**********" at bounding box center [282, 153] width 402 height 284
paste input "text"
type input "**********"
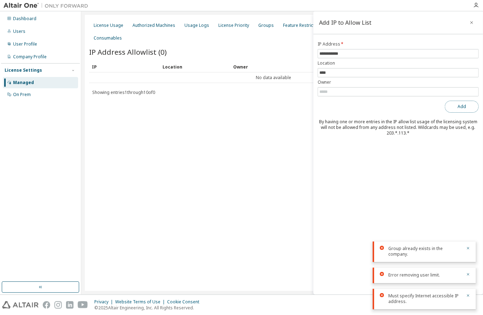
click at [473, 107] on button "Add" at bounding box center [462, 107] width 34 height 12
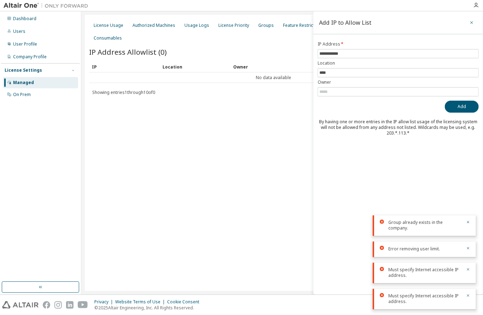
click at [472, 22] on icon "button" at bounding box center [472, 22] width 3 height 3
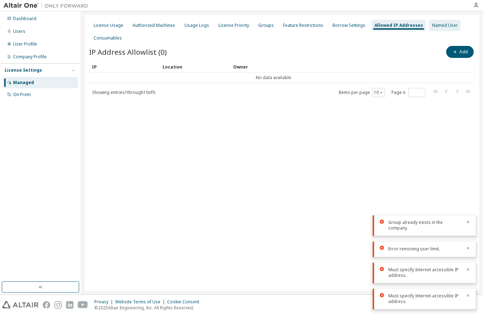
click at [432, 27] on div "Named User" at bounding box center [445, 26] width 26 height 6
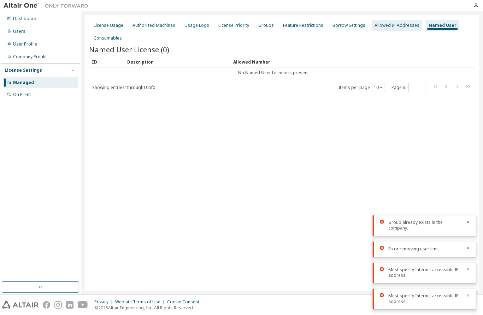
click at [400, 25] on div "Allowed IP Addresses" at bounding box center [397, 26] width 45 height 6
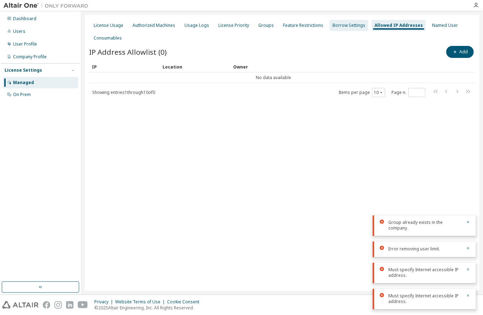
click at [340, 25] on div "Borrow Settings" at bounding box center [349, 26] width 33 height 6
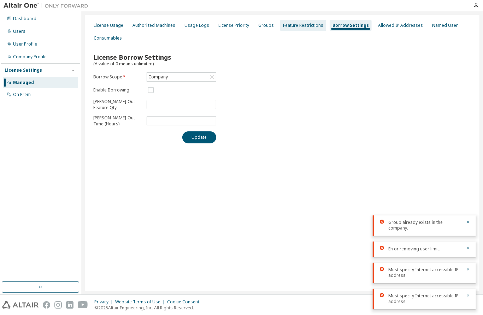
click at [309, 27] on div "Feature Restrictions" at bounding box center [303, 26] width 40 height 6
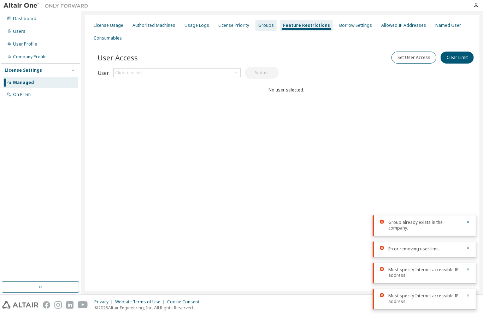
click at [258, 28] on div "Groups" at bounding box center [266, 26] width 16 height 6
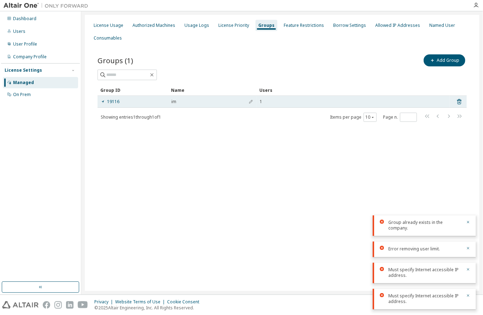
click at [136, 99] on div "19116" at bounding box center [133, 102] width 64 height 6
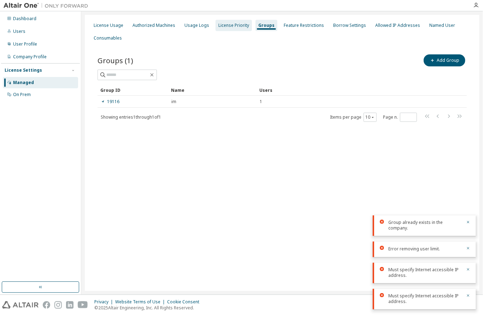
click at [239, 26] on div "License Priority" at bounding box center [234, 26] width 31 height 6
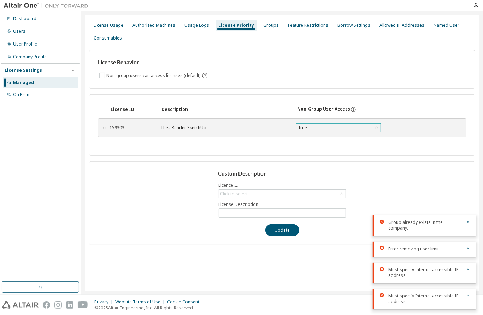
click at [342, 126] on div "True" at bounding box center [339, 128] width 84 height 8
click at [325, 157] on li "False" at bounding box center [338, 155] width 83 height 9
click at [310, 196] on div "Click to select" at bounding box center [282, 194] width 127 height 8
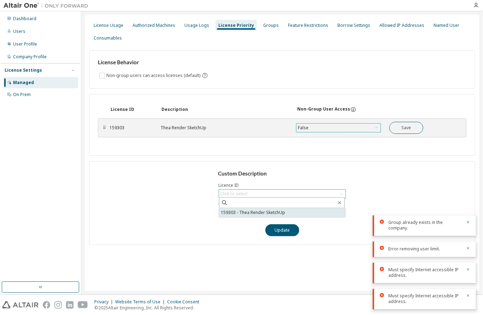
click at [306, 212] on li "159303 - Thea Render SketchUp" at bounding box center [282, 212] width 126 height 9
type input "**********"
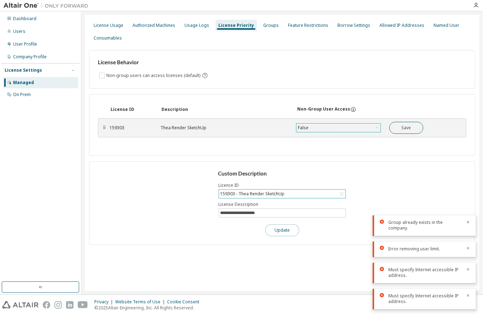
click at [286, 227] on button "Update" at bounding box center [283, 231] width 34 height 12
click at [329, 125] on div "True" at bounding box center [339, 128] width 84 height 8
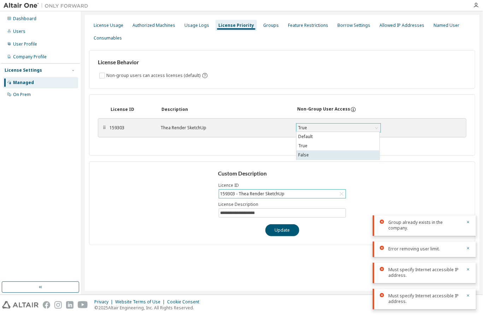
click at [322, 153] on li "False" at bounding box center [338, 155] width 83 height 9
click at [414, 129] on button "Save" at bounding box center [407, 128] width 34 height 12
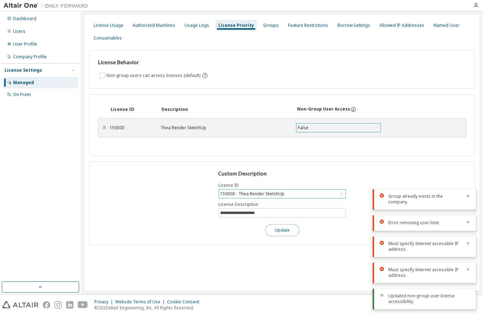
click at [293, 225] on button "Update" at bounding box center [283, 231] width 34 height 12
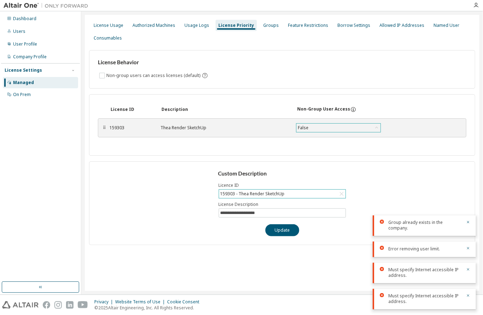
click at [376, 128] on icon at bounding box center [376, 127] width 7 height 7
click at [332, 143] on li "True" at bounding box center [338, 145] width 83 height 9
click at [267, 26] on div "Groups" at bounding box center [271, 26] width 16 height 6
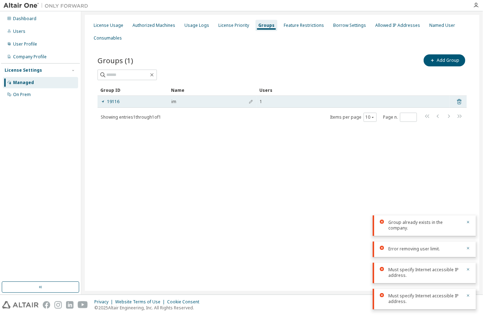
click at [459, 100] on icon at bounding box center [459, 102] width 6 height 8
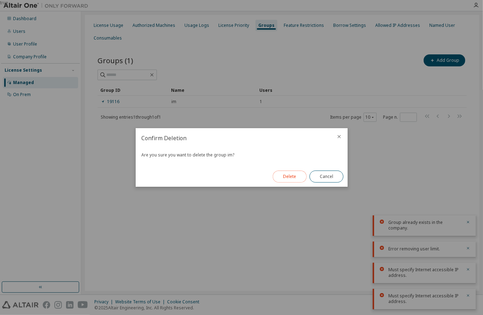
click at [301, 180] on button "Delete" at bounding box center [290, 177] width 34 height 12
click at [315, 178] on button "Close" at bounding box center [327, 177] width 34 height 12
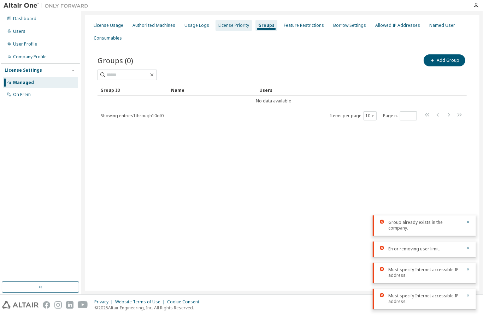
click at [220, 27] on div "License Priority" at bounding box center [234, 26] width 31 height 6
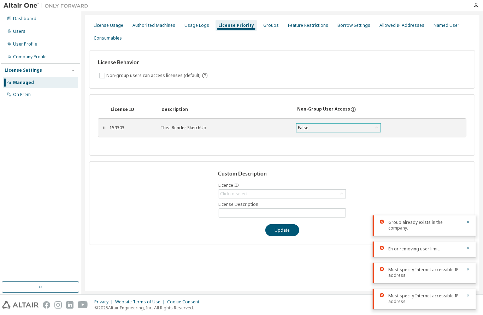
click at [320, 131] on div "False" at bounding box center [339, 128] width 84 height 8
click at [317, 147] on li "True" at bounding box center [338, 145] width 83 height 9
click at [401, 130] on button "Save" at bounding box center [407, 128] width 34 height 12
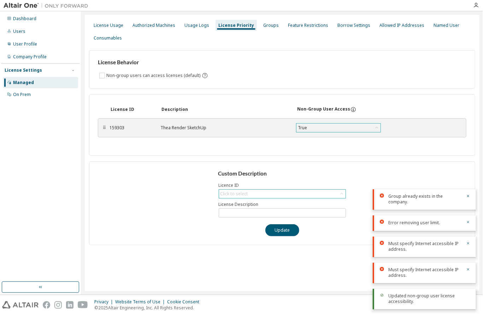
click at [286, 195] on div "Click to select" at bounding box center [282, 194] width 127 height 8
click at [284, 212] on li "159303 - Thea Render SketchUp" at bounding box center [282, 212] width 126 height 9
type input "**********"
click at [278, 230] on button "Update" at bounding box center [283, 231] width 34 height 12
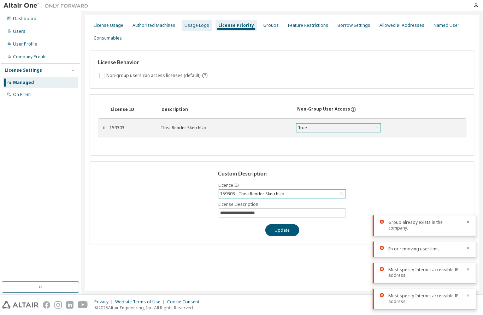
click at [200, 31] on div "Usage Logs" at bounding box center [197, 25] width 30 height 11
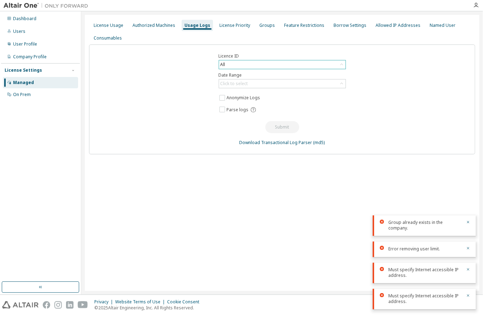
click at [270, 65] on div "All" at bounding box center [282, 64] width 127 height 8
click at [266, 92] on li "159303 - Thea Render SketchUp" at bounding box center [282, 93] width 126 height 9
click at [255, 87] on div "Click to select" at bounding box center [282, 84] width 127 height 8
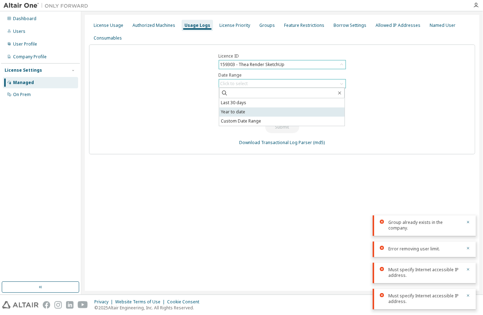
click at [250, 113] on li "Year to date" at bounding box center [282, 111] width 126 height 9
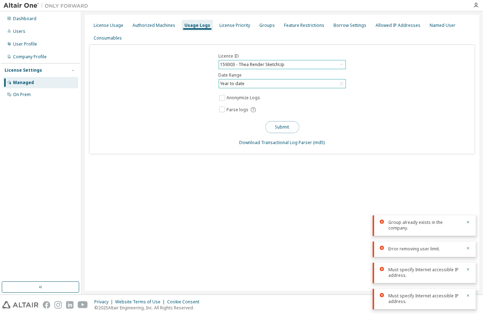
click at [279, 124] on button "Submit" at bounding box center [283, 127] width 34 height 12
click at [277, 142] on link "Download Transactional Log Parser" at bounding box center [276, 143] width 73 height 6
click at [169, 28] on div "Authorized Machines" at bounding box center [154, 26] width 43 height 6
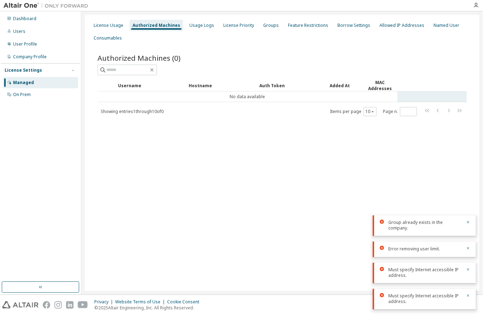
click at [378, 92] on td "No data available" at bounding box center [248, 97] width 300 height 11
click at [378, 86] on div "MAC Addresses" at bounding box center [380, 86] width 30 height 12
click at [388, 87] on div "MAC Addresses" at bounding box center [380, 86] width 30 height 12
click at [447, 58] on div at bounding box center [374, 58] width 185 height 3
click at [443, 28] on div "Named User" at bounding box center [447, 26] width 26 height 6
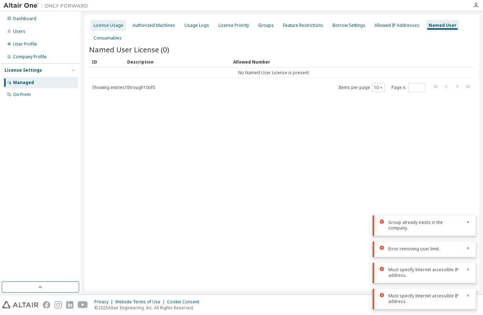
click at [111, 27] on div "License Usage" at bounding box center [109, 26] width 30 height 6
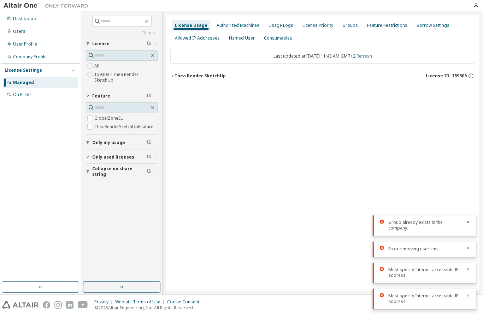
click at [372, 55] on link "Refresh" at bounding box center [365, 56] width 16 height 6
click at [475, 76] on div "License ID: 159303" at bounding box center [450, 76] width 49 height 6
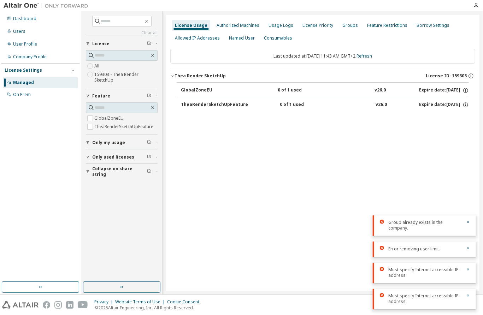
click at [309, 109] on button "TheaRenderSketchUpFeature 0 of 1 used v26.0 Expire date: 2026-10-09" at bounding box center [325, 105] width 288 height 16
click at [310, 102] on div "0 of 1 used" at bounding box center [312, 105] width 64 height 6
click at [234, 102] on div "TheaRenderSketchUpFeature" at bounding box center [214, 105] width 67 height 6
click at [467, 105] on icon "button" at bounding box center [466, 105] width 6 height 6
click at [451, 116] on p "Options: NONE" at bounding box center [448, 117] width 37 height 6
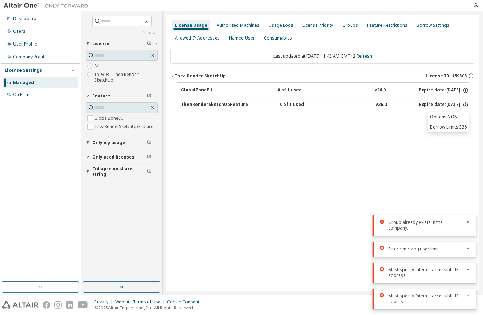
click at [436, 124] on div "Options: NONE Borrow Limits: 336" at bounding box center [448, 122] width 41 height 21
click at [304, 127] on div "License Usage Authorized Machines Usage Logs License Priority Groups Feature Re…" at bounding box center [323, 153] width 314 height 276
click at [198, 100] on button "TheaRenderSketchUpFeature 0 of 1 used v26.0 Expire date: 2026-10-09" at bounding box center [325, 105] width 288 height 16
click at [201, 105] on div "TheaRenderSketchUpFeature" at bounding box center [214, 105] width 67 height 6
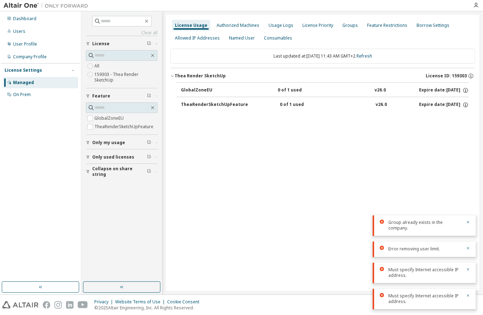
click at [201, 105] on div "TheaRenderSketchUpFeature" at bounding box center [214, 105] width 67 height 6
click at [22, 99] on div "On Prem" at bounding box center [40, 94] width 75 height 11
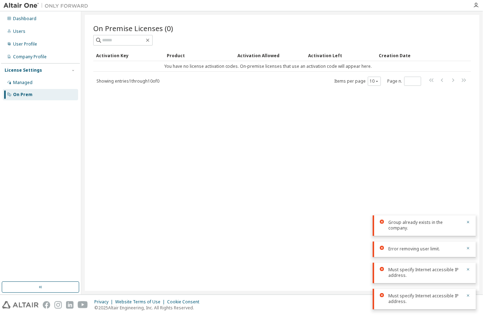
click at [255, 54] on div "Activation Allowed" at bounding box center [270, 55] width 65 height 11
click at [311, 55] on div "Activation Left" at bounding box center [340, 55] width 65 height 11
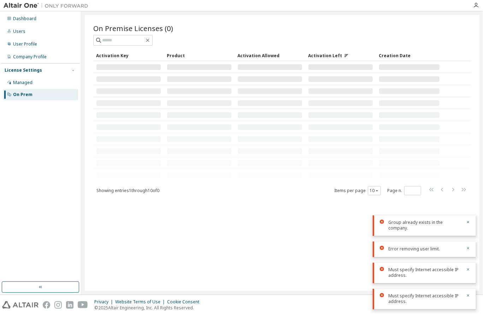
click at [392, 54] on div "Creation Date" at bounding box center [409, 55] width 61 height 11
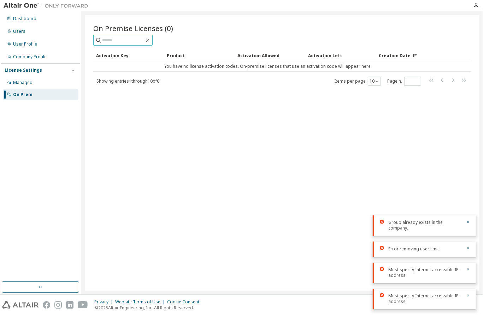
click at [126, 42] on input "text" at bounding box center [123, 40] width 42 height 7
click at [132, 80] on span "Showing entries 1 through 10 of 0" at bounding box center [128, 81] width 63 height 6
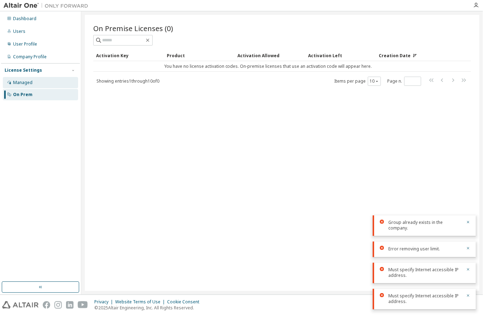
click at [19, 82] on div "Managed" at bounding box center [22, 83] width 19 height 6
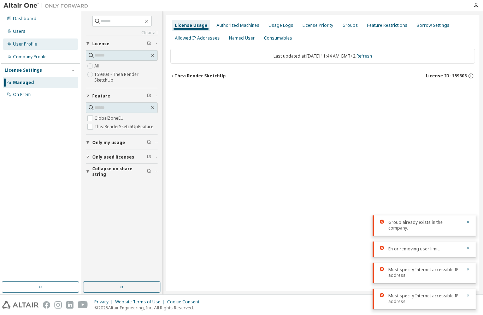
click at [29, 48] on div "User Profile" at bounding box center [40, 44] width 75 height 11
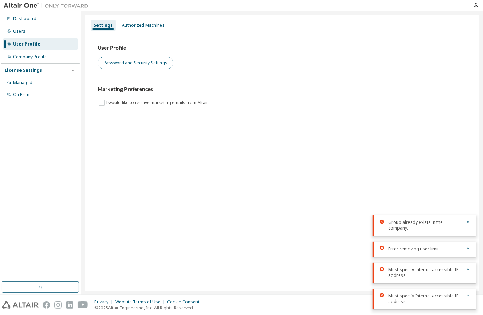
click at [141, 62] on button "Password and Security Settings" at bounding box center [136, 63] width 76 height 12
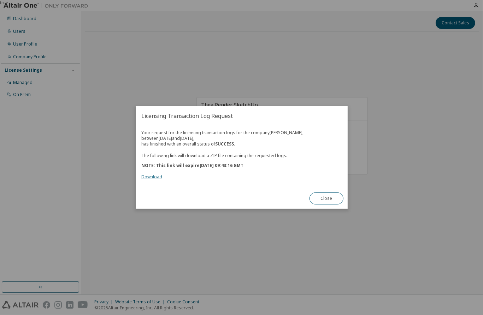
click at [152, 178] on link "Download" at bounding box center [151, 177] width 21 height 6
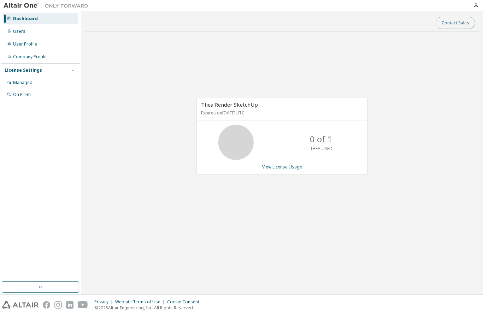
click at [458, 24] on button "Contact Sales" at bounding box center [456, 23] width 40 height 12
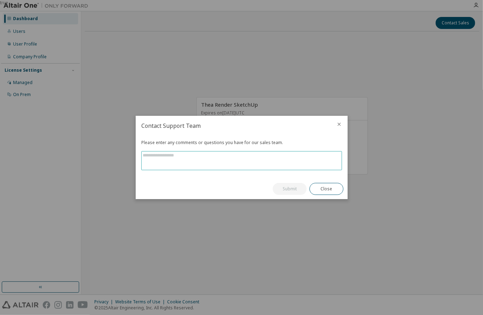
click at [293, 159] on textarea at bounding box center [242, 161] width 200 height 18
type textarea "*"
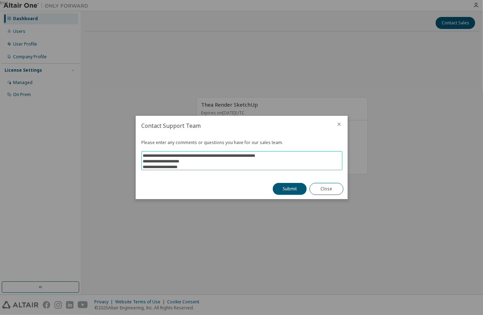
scroll to position [11, 0]
click at [225, 164] on textarea "**********" at bounding box center [242, 161] width 200 height 18
click at [172, 166] on textarea "**********" at bounding box center [242, 161] width 200 height 18
type textarea "**********"
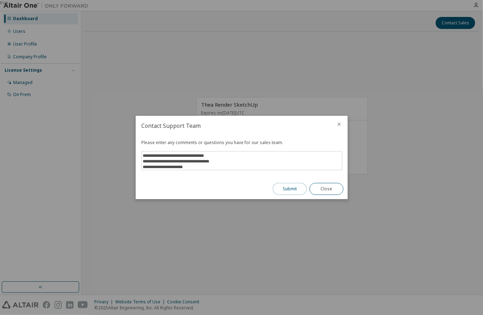
click at [296, 190] on button "Submit" at bounding box center [290, 189] width 34 height 12
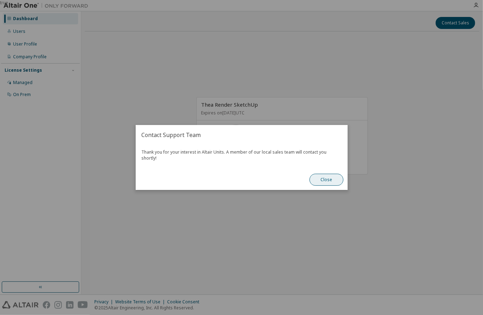
click at [324, 174] on button "Close" at bounding box center [327, 180] width 34 height 12
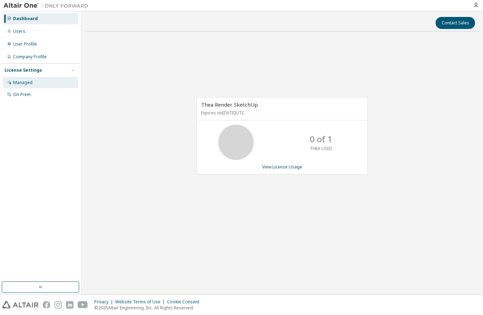
click at [30, 85] on div "Managed" at bounding box center [22, 83] width 19 height 6
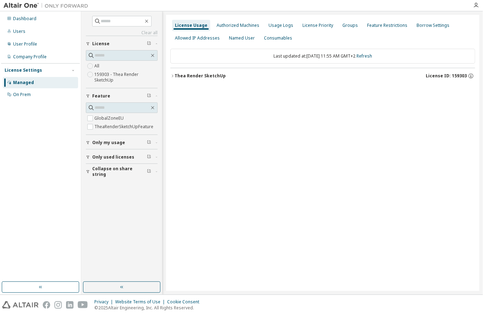
click at [120, 76] on label "159303 - Thea Render SketchUp" at bounding box center [125, 77] width 63 height 14
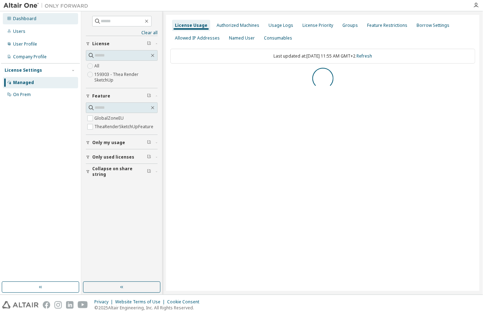
click at [32, 20] on div "Dashboard" at bounding box center [24, 19] width 23 height 6
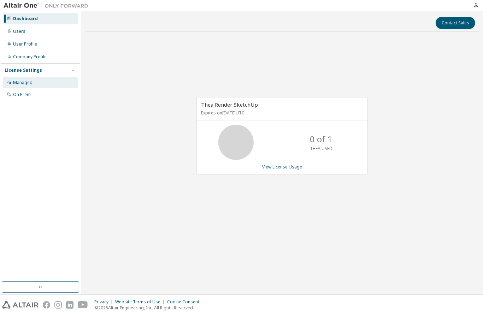
click at [32, 82] on div "Managed" at bounding box center [40, 82] width 75 height 11
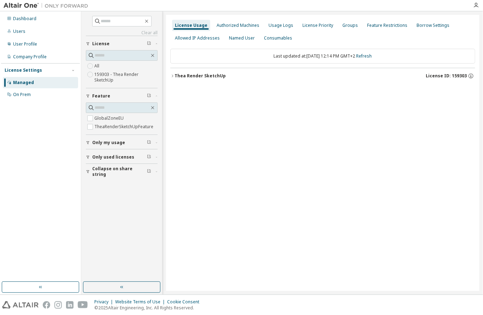
click at [99, 78] on label "159303 - Thea Render SketchUp" at bounding box center [125, 77] width 63 height 14
click at [188, 75] on div "Thea Render SketchUp" at bounding box center [200, 76] width 51 height 6
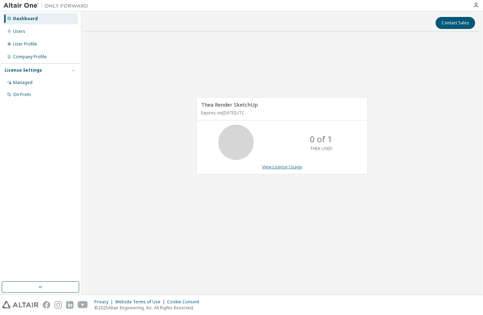
click at [283, 165] on link "View License Usage" at bounding box center [282, 167] width 40 height 6
